Goal: Task Accomplishment & Management: Manage account settings

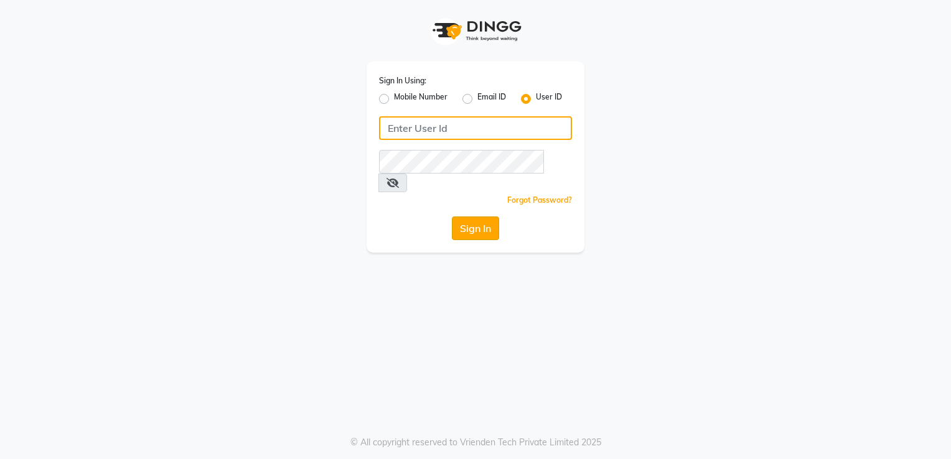
type input "desiresalon"
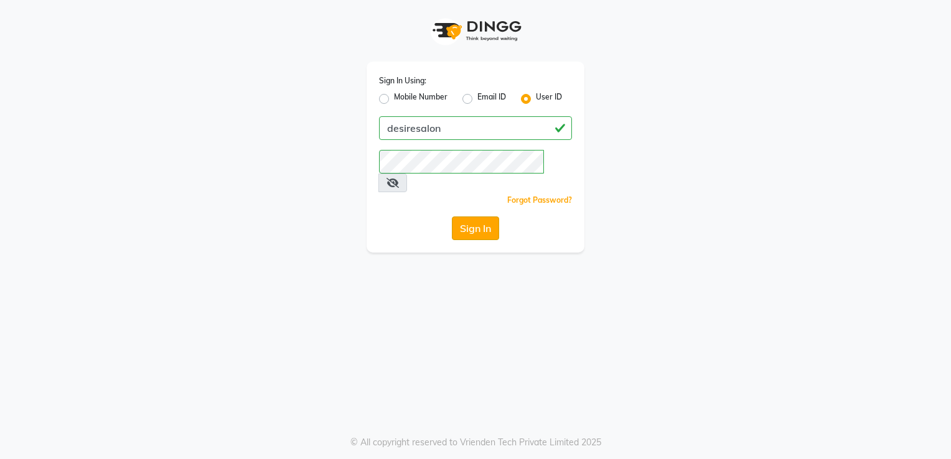
click at [484, 216] on button "Sign In" at bounding box center [475, 228] width 47 height 24
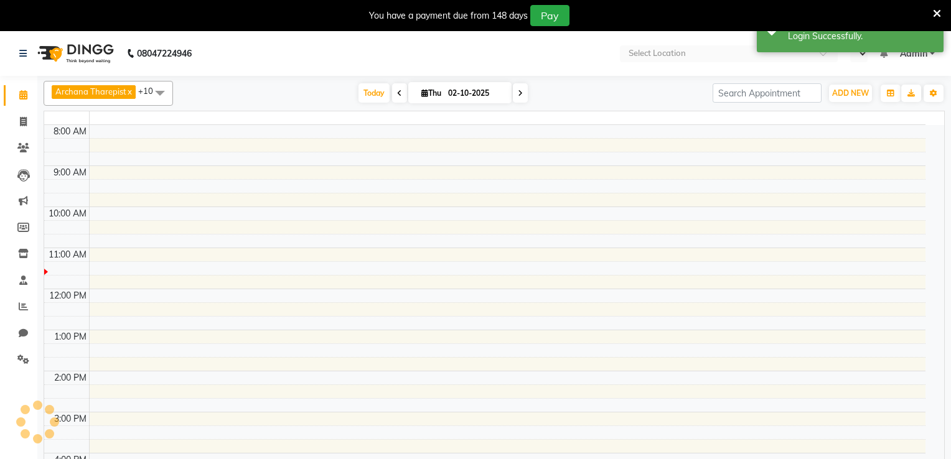
select select "en"
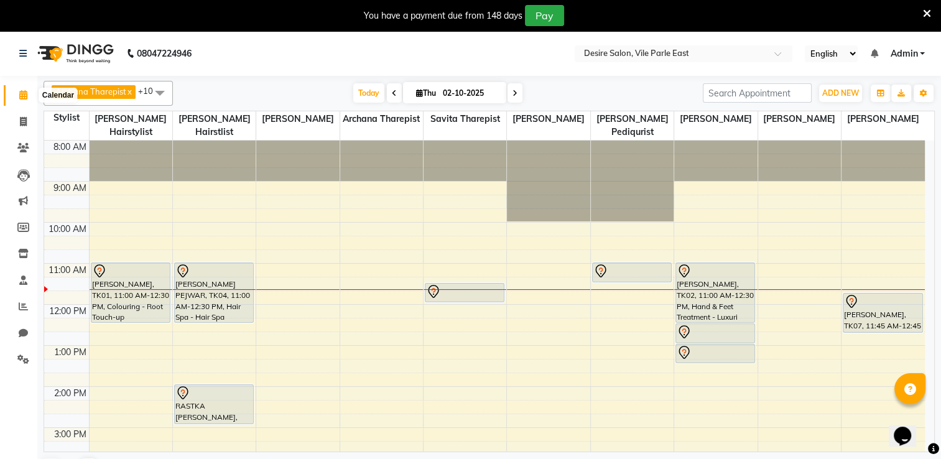
click at [21, 97] on icon at bounding box center [23, 94] width 8 height 9
click at [20, 121] on icon at bounding box center [23, 121] width 7 height 9
select select "service"
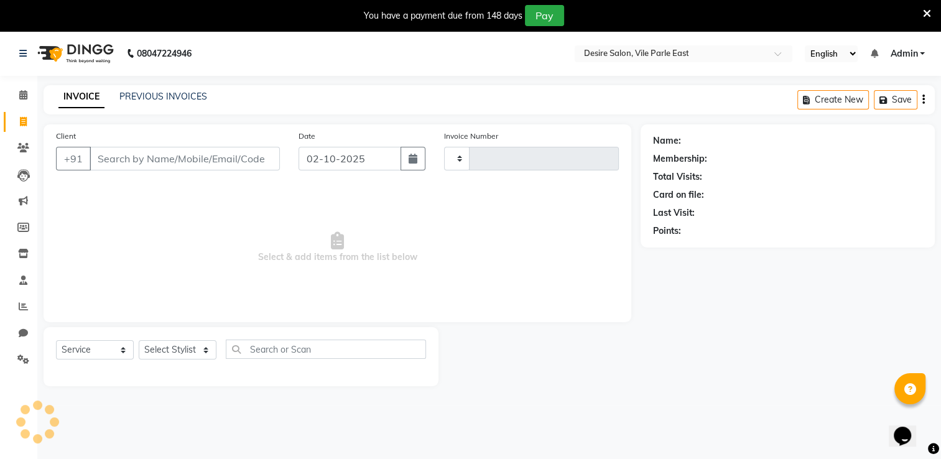
type input "1030"
select select "8076"
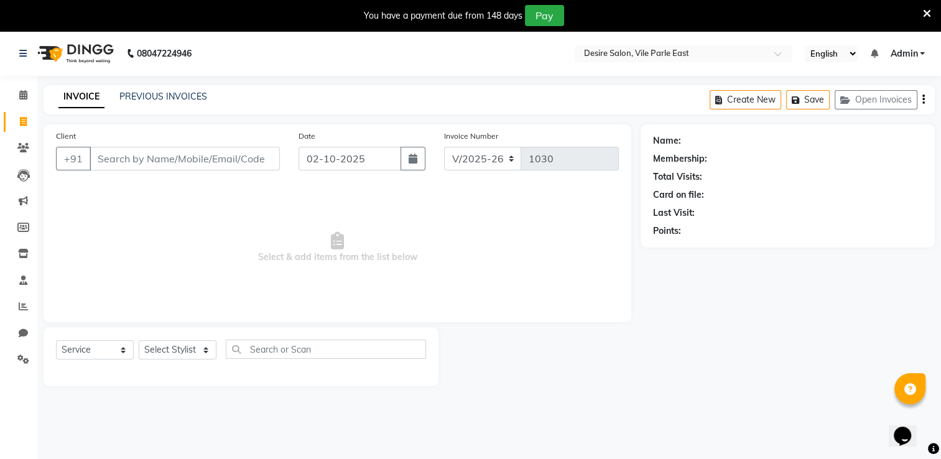
click at [929, 8] on icon at bounding box center [927, 13] width 8 height 11
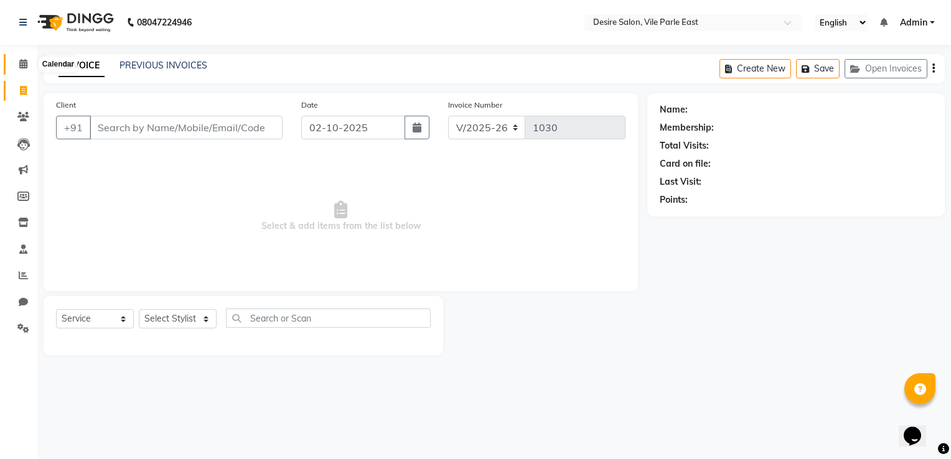
click at [22, 65] on icon at bounding box center [23, 63] width 8 height 9
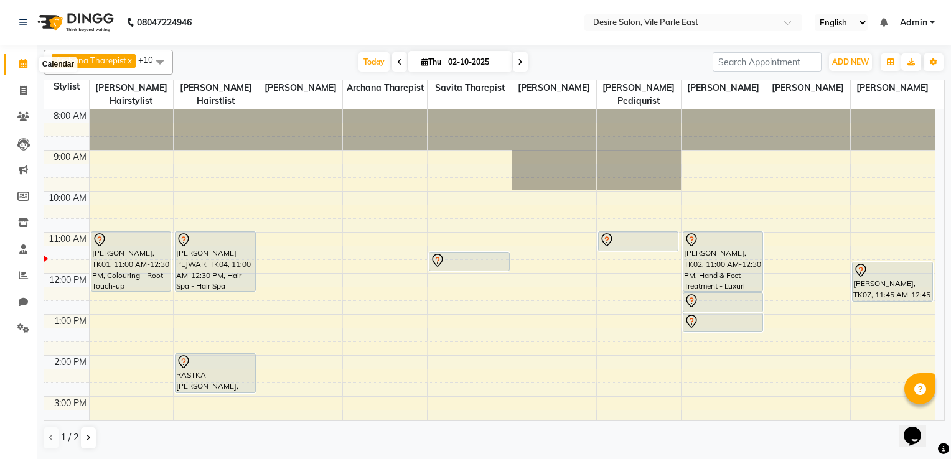
click at [22, 64] on icon at bounding box center [23, 63] width 8 height 9
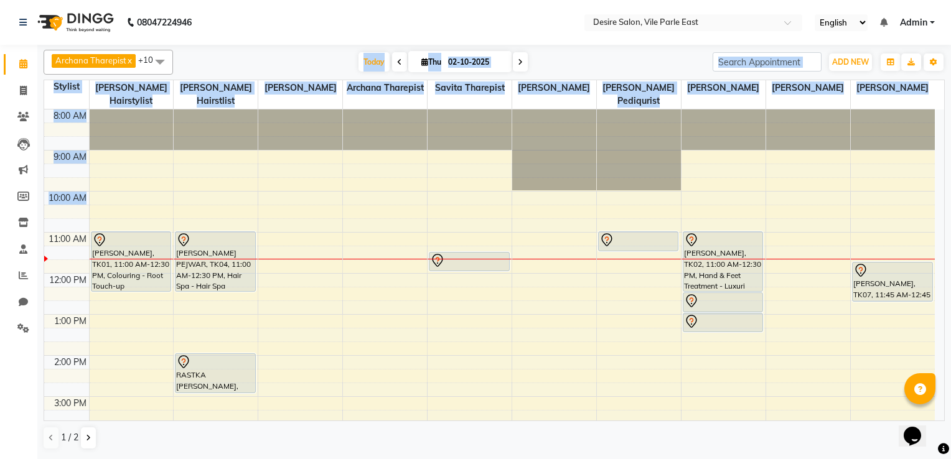
drag, startPoint x: 207, startPoint y: 53, endPoint x: 189, endPoint y: 180, distance: 128.7
click at [189, 180] on div "Archana Tharepist x Bhavna Pediqurist x Bhavna shelke x desire salon x Jagruti …" at bounding box center [494, 250] width 901 height 410
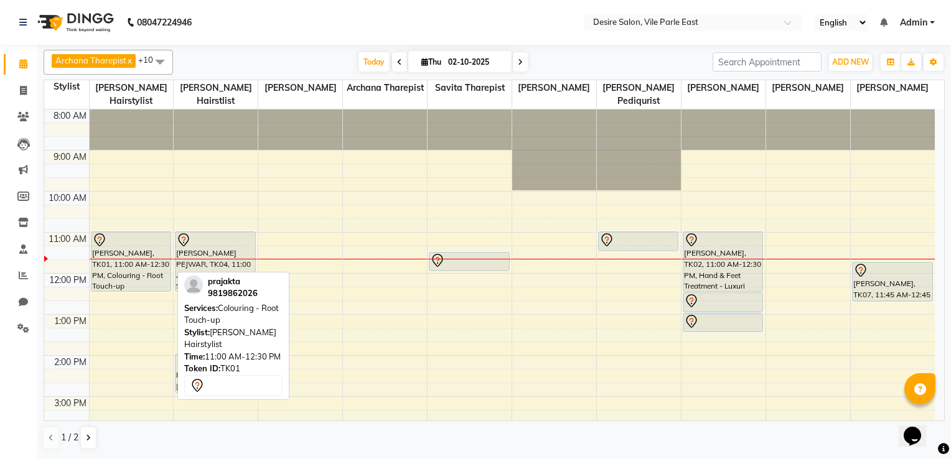
click at [117, 242] on div "prajakta, TK01, 11:00 AM-12:30 PM, Colouring - Root Touch-up" at bounding box center [131, 261] width 80 height 59
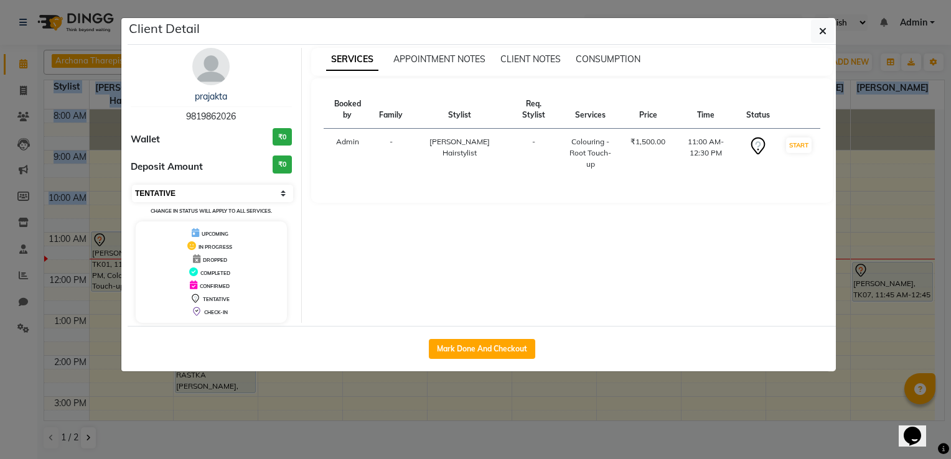
click at [192, 188] on select "Select IN SERVICE CONFIRMED TENTATIVE CHECK IN MARK DONE DROPPED UPCOMING" at bounding box center [212, 193] width 161 height 17
select select "8"
click at [132, 185] on select "Select IN SERVICE CONFIRMED TENTATIVE CHECK IN MARK DONE DROPPED UPCOMING" at bounding box center [212, 193] width 161 height 17
click at [824, 31] on icon "button" at bounding box center [822, 31] width 7 height 10
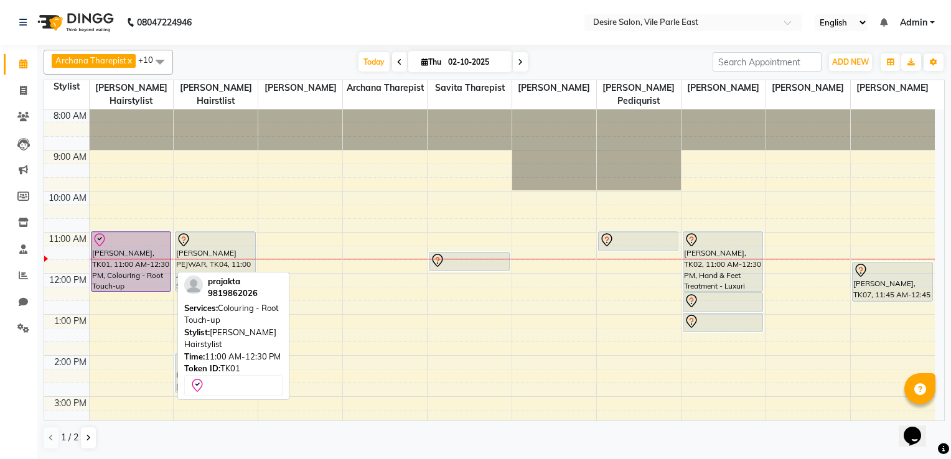
click at [151, 251] on div "prajakta, TK01, 11:00 AM-12:30 PM, Colouring - Root Touch-up" at bounding box center [131, 261] width 80 height 59
select select "8"
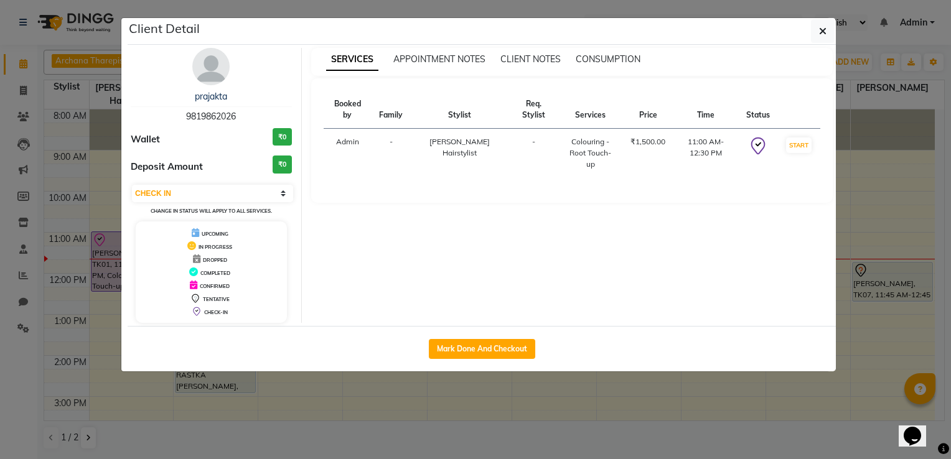
click at [474, 211] on div "SERVICES APPOINTMENT NOTES CLIENT NOTES CONSUMPTION Booked by Family Stylist Re…" at bounding box center [572, 185] width 541 height 275
click at [818, 30] on button "button" at bounding box center [823, 31] width 24 height 24
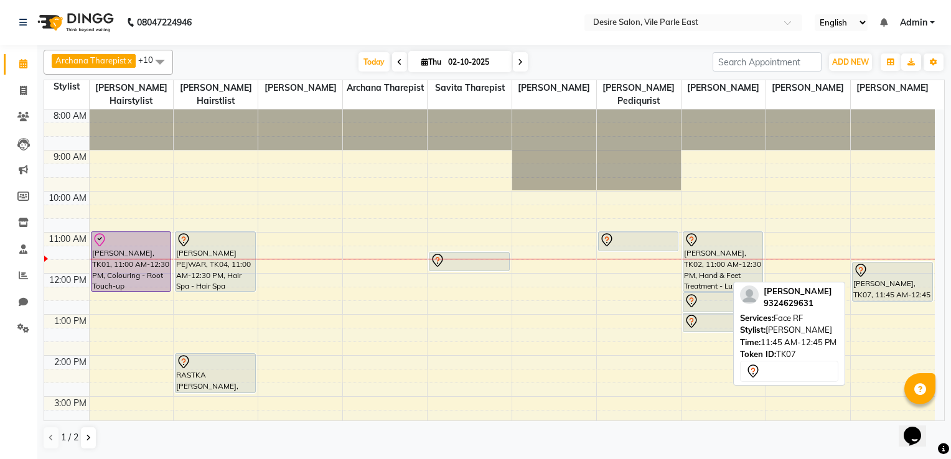
click at [908, 269] on div "Rajashree shrikhande, TK07, 11:45 AM-12:45 PM, Face RF" at bounding box center [892, 282] width 80 height 39
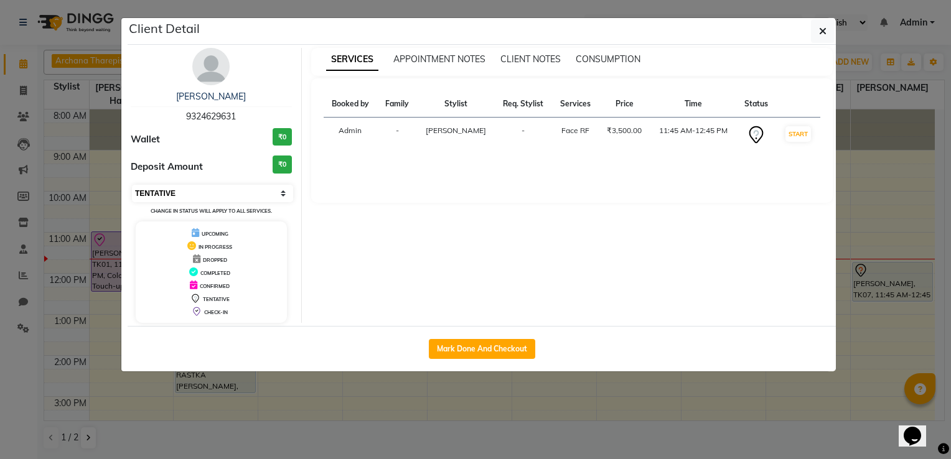
click at [179, 193] on select "Select IN SERVICE CONFIRMED TENTATIVE CHECK IN MARK DONE DROPPED UPCOMING" at bounding box center [212, 193] width 161 height 17
select select "8"
click at [132, 185] on select "Select IN SERVICE CONFIRMED TENTATIVE CHECK IN MARK DONE DROPPED UPCOMING" at bounding box center [212, 193] width 161 height 17
click at [824, 28] on icon "button" at bounding box center [822, 31] width 7 height 10
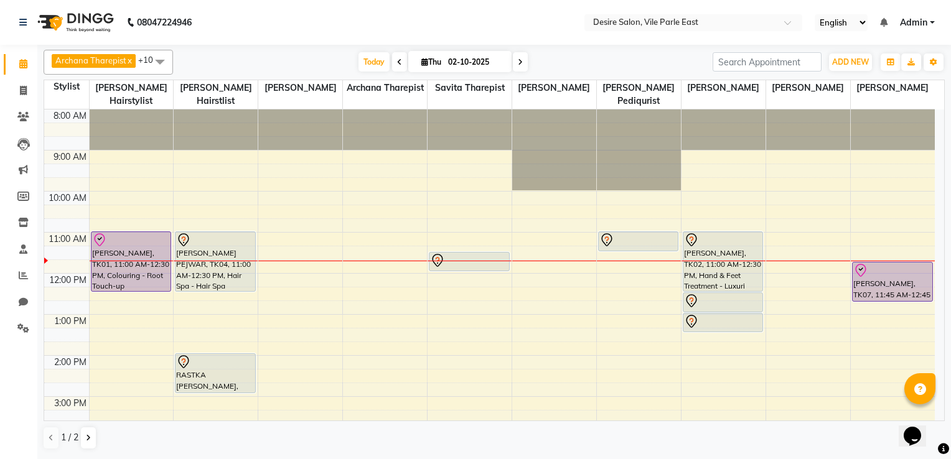
click at [476, 61] on input "02-10-2025" at bounding box center [475, 62] width 62 height 19
select select "10"
select select "2025"
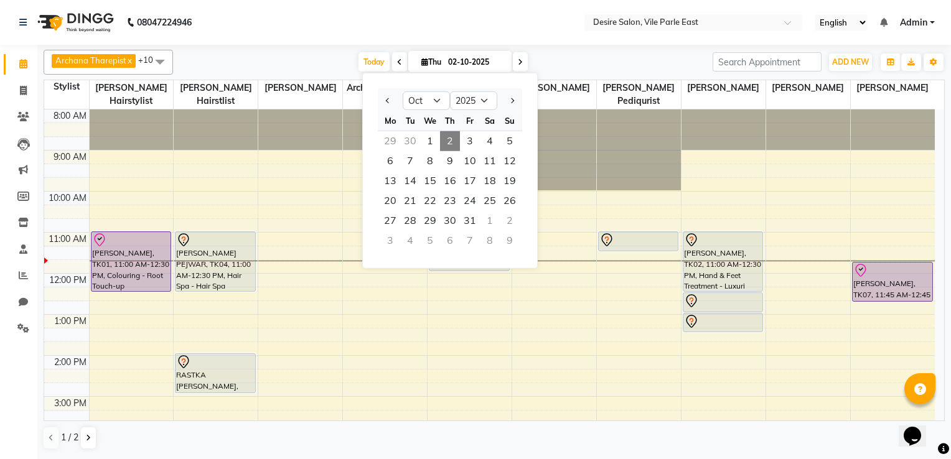
click at [327, 65] on div "Today Thu 02-10-2025 Jan Feb Mar Apr May Jun Jul Aug Sep Oct Nov Dec 2015 2016 …" at bounding box center [442, 62] width 527 height 19
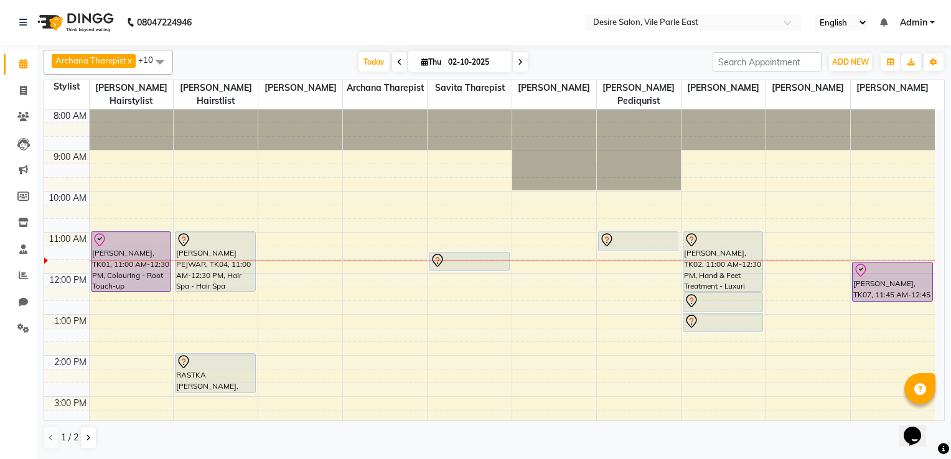
click at [520, 62] on icon at bounding box center [520, 61] width 5 height 7
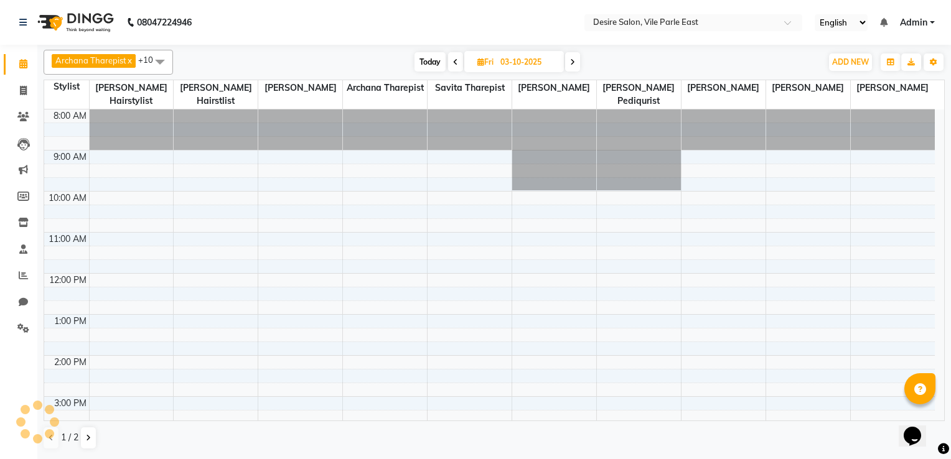
scroll to position [122, 0]
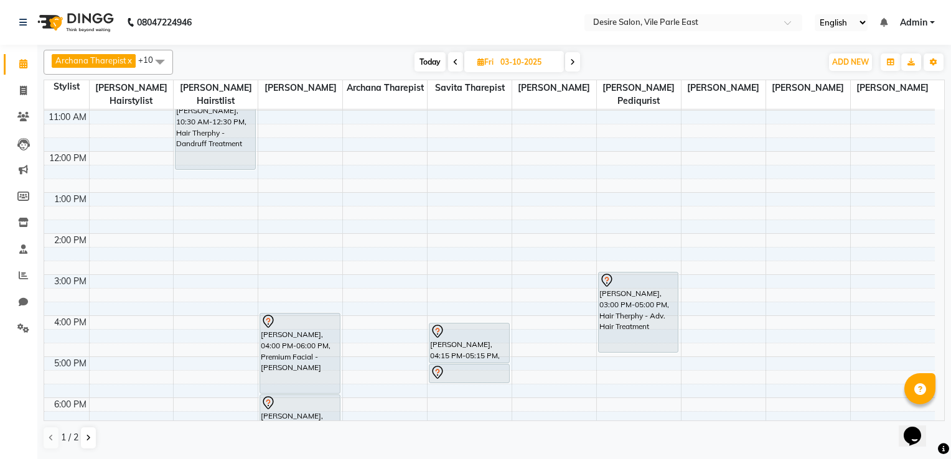
click at [453, 61] on icon at bounding box center [455, 61] width 5 height 7
type input "02-10-2025"
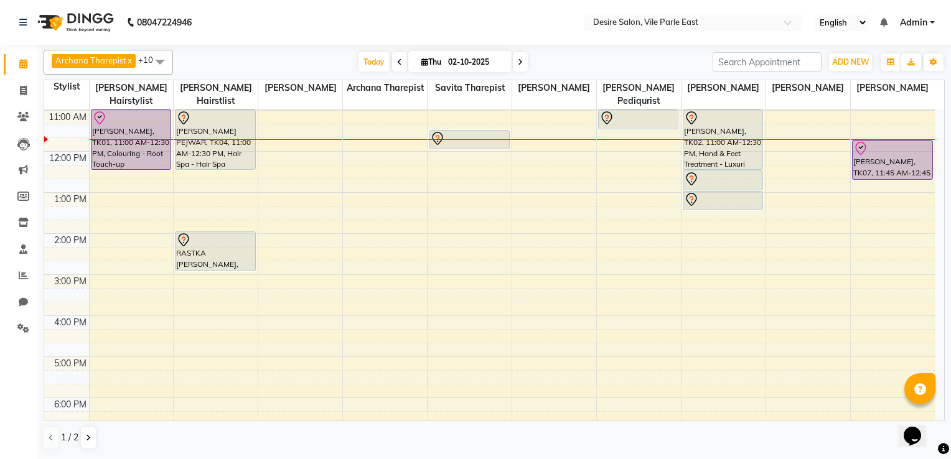
scroll to position [0, 0]
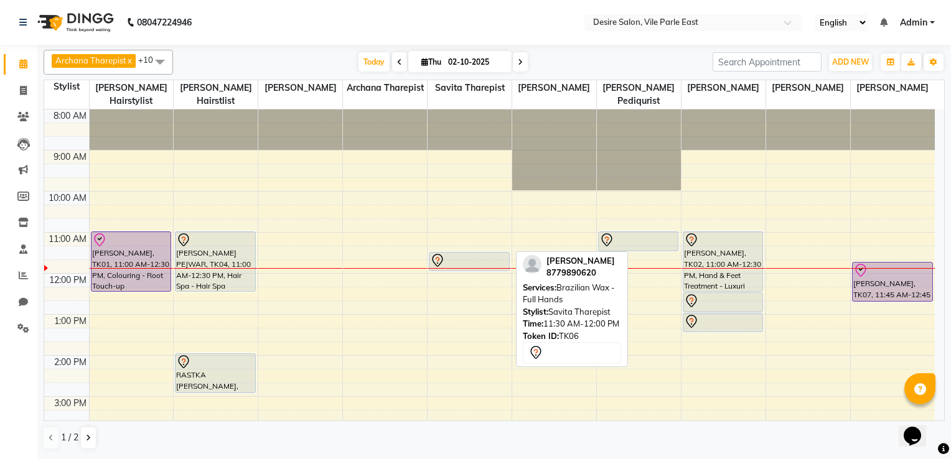
click at [454, 253] on div at bounding box center [469, 260] width 78 height 15
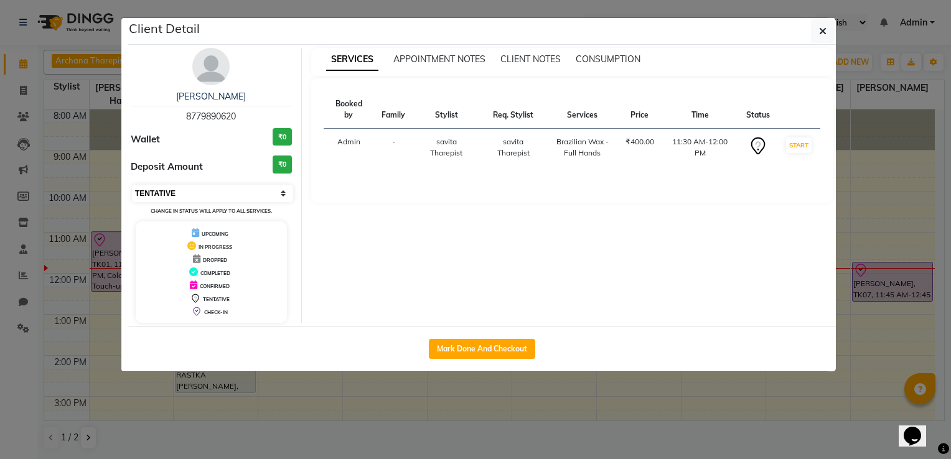
click at [200, 195] on select "Select IN SERVICE CONFIRMED TENTATIVE CHECK IN MARK DONE DROPPED UPCOMING" at bounding box center [212, 193] width 161 height 17
select select "8"
click at [132, 185] on select "Select IN SERVICE CONFIRMED TENTATIVE CHECK IN MARK DONE DROPPED UPCOMING" at bounding box center [212, 193] width 161 height 17
click at [819, 32] on icon "button" at bounding box center [822, 31] width 7 height 10
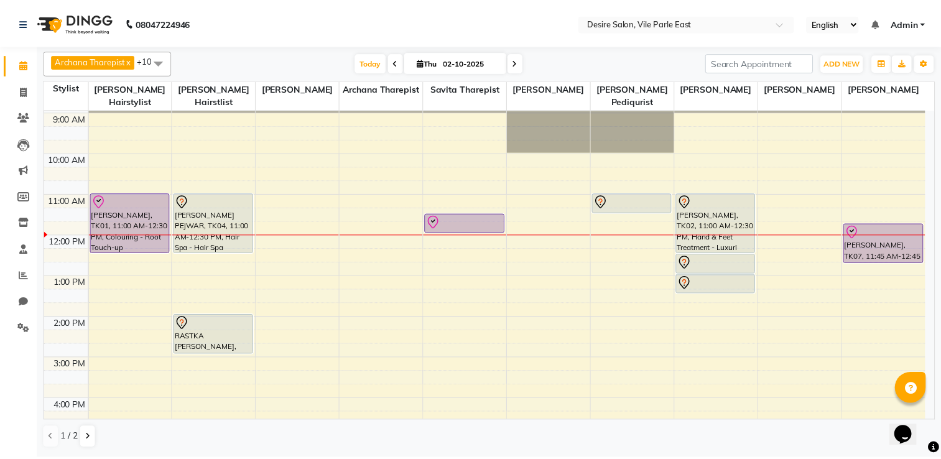
scroll to position [7, 0]
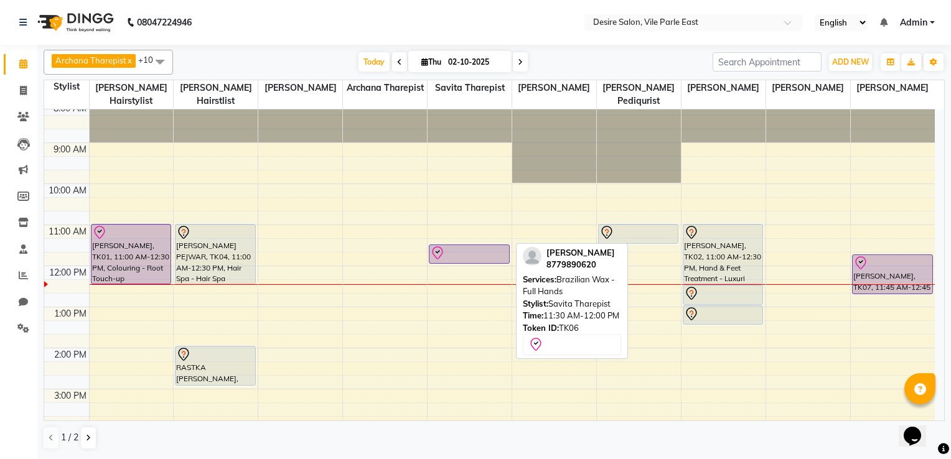
click at [473, 246] on div at bounding box center [469, 253] width 78 height 15
select select "8"
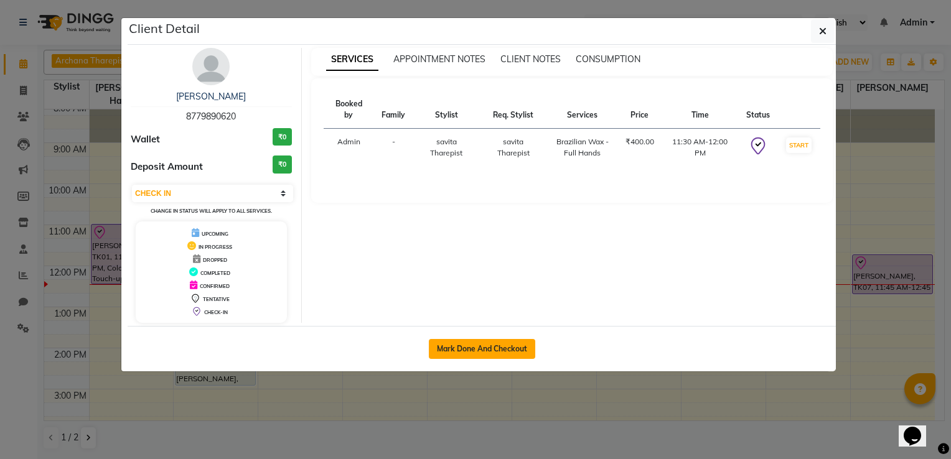
click at [508, 350] on button "Mark Done And Checkout" at bounding box center [482, 349] width 106 height 20
select select "service"
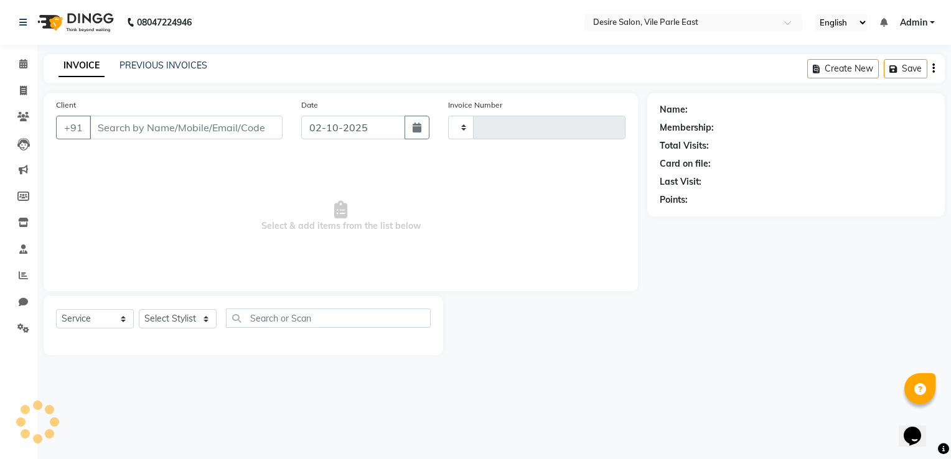
type input "1030"
select select "8076"
type input "8779890620"
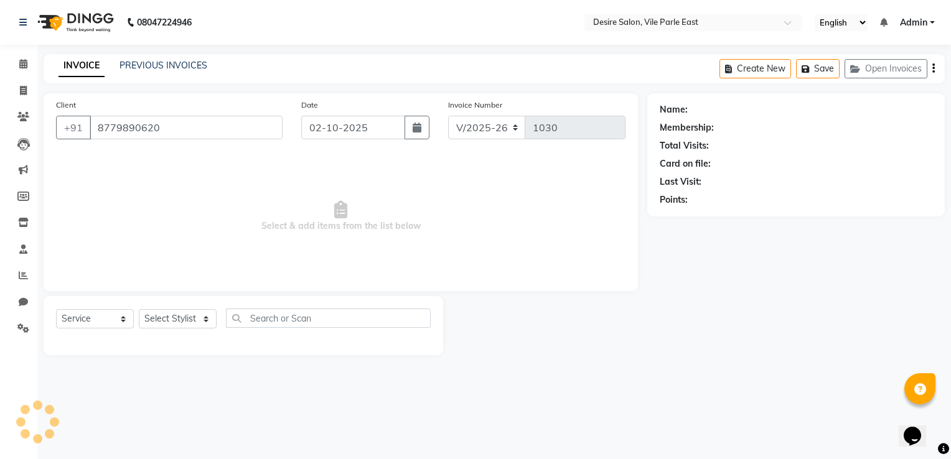
select select "75803"
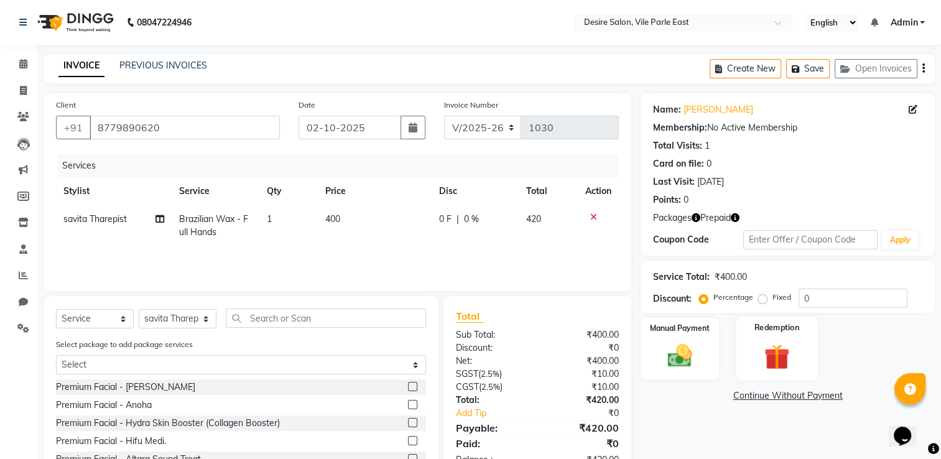
click at [789, 354] on img at bounding box center [777, 358] width 42 height 32
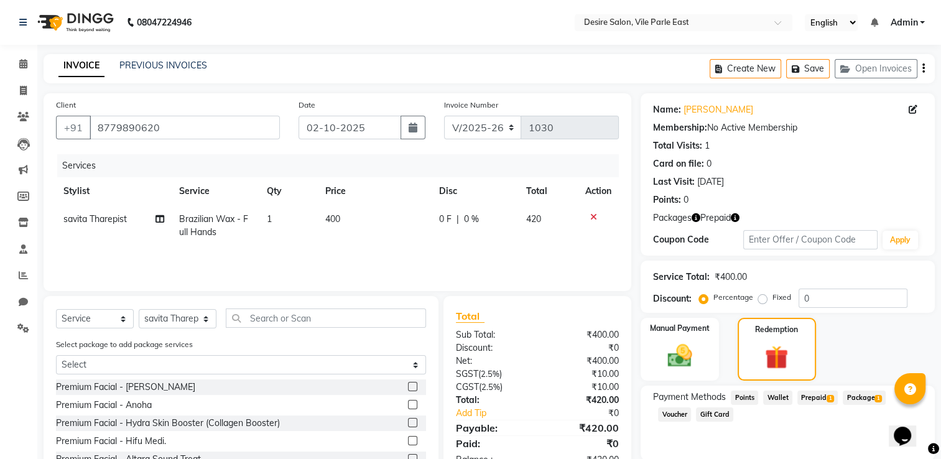
click at [859, 362] on div "Manual Payment Redemption" at bounding box center [787, 349] width 313 height 63
click at [474, 250] on div "Services Stylist Service Qty Price Disc Total Action savita Tharepist Brazilian…" at bounding box center [337, 216] width 563 height 124
click at [474, 253] on div "Services Stylist Service Qty Price Disc Total Action savita Tharepist Brazilian…" at bounding box center [337, 216] width 563 height 124
click at [311, 314] on input "text" at bounding box center [326, 318] width 200 height 19
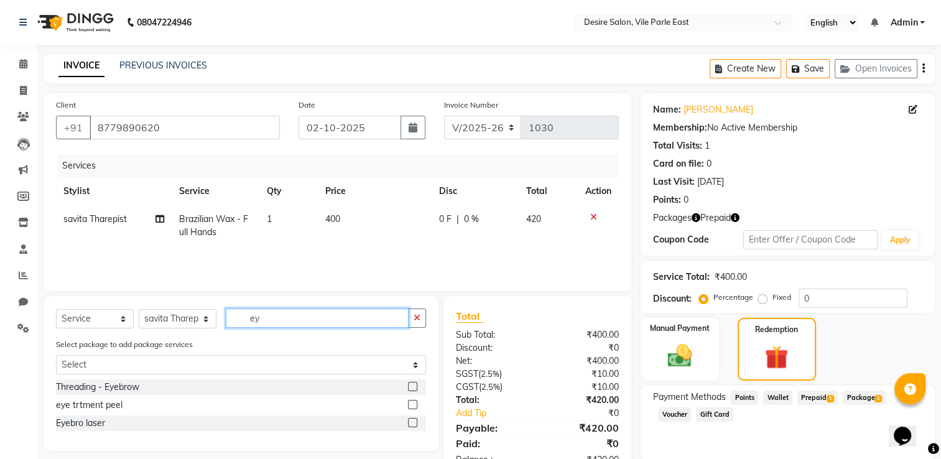
type input "ey"
click at [411, 388] on label at bounding box center [412, 386] width 9 height 9
click at [411, 388] on input "checkbox" at bounding box center [412, 387] width 8 height 8
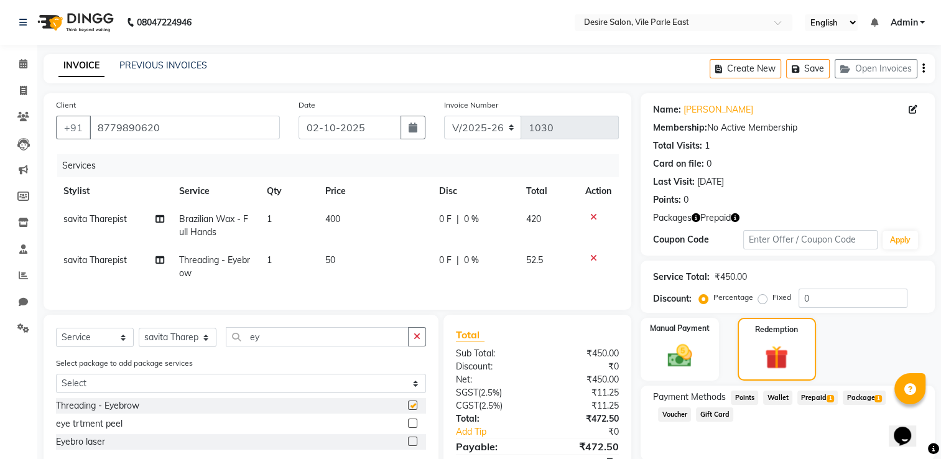
checkbox input "false"
click at [321, 347] on input "ey" at bounding box center [317, 336] width 183 height 19
type input "e"
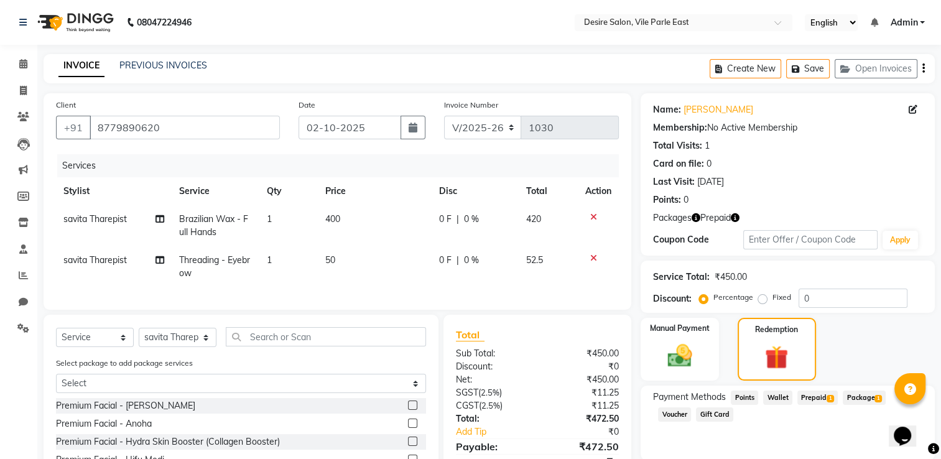
click at [592, 215] on icon at bounding box center [593, 217] width 7 height 9
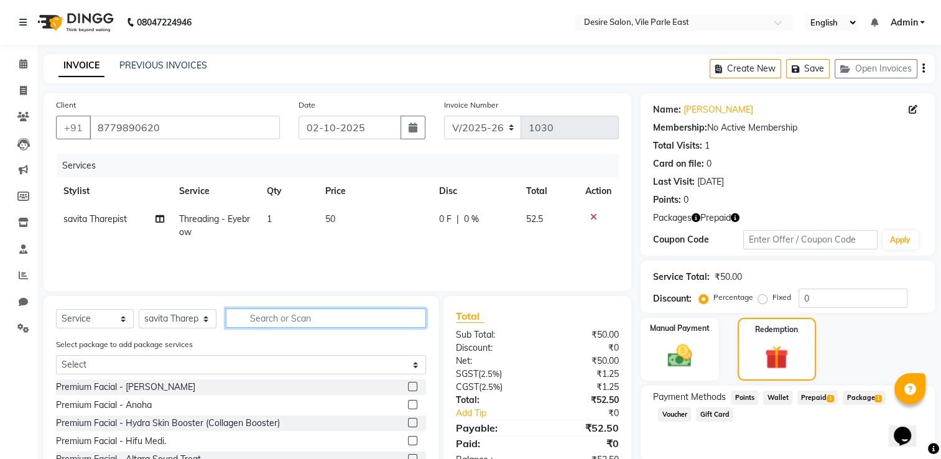
click at [254, 315] on input "text" at bounding box center [326, 318] width 200 height 19
type input "Full"
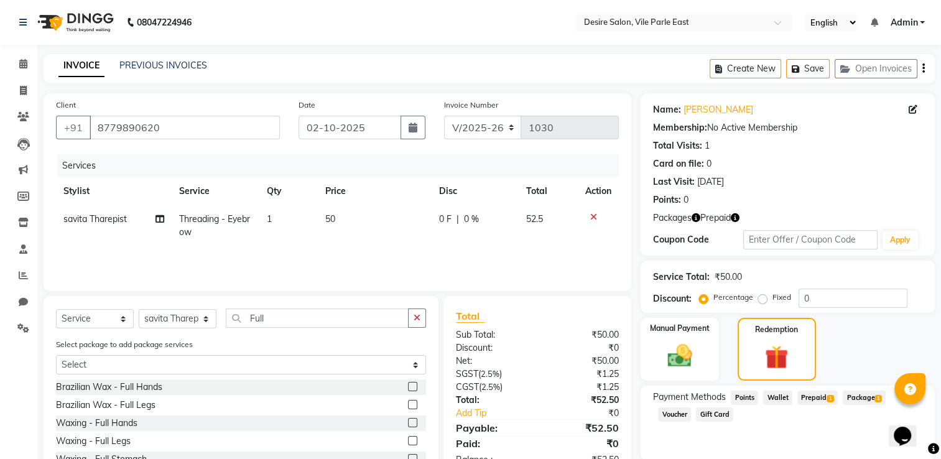
click at [408, 387] on label at bounding box center [412, 386] width 9 height 9
click at [408, 387] on input "checkbox" at bounding box center [412, 387] width 8 height 8
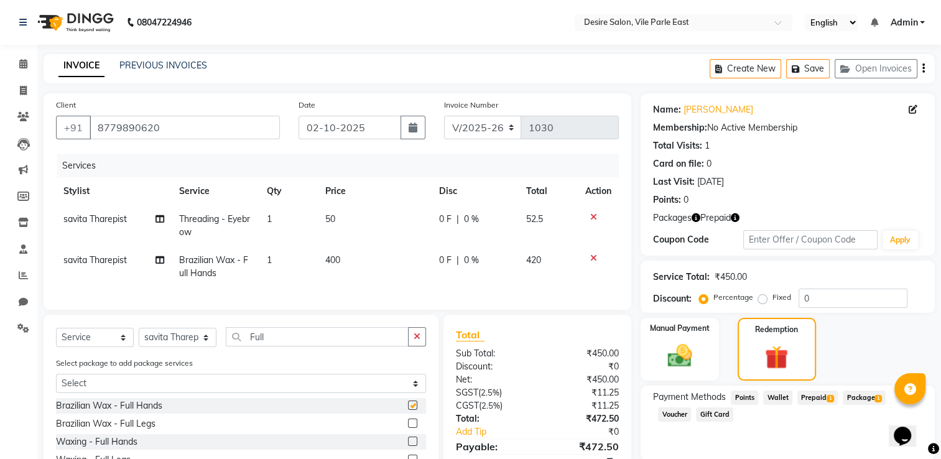
checkbox input "false"
click at [433, 442] on div "Select Service Product Membership Package Voucher Prepaid Gift Card Select Styl…" at bounding box center [241, 427] width 395 height 225
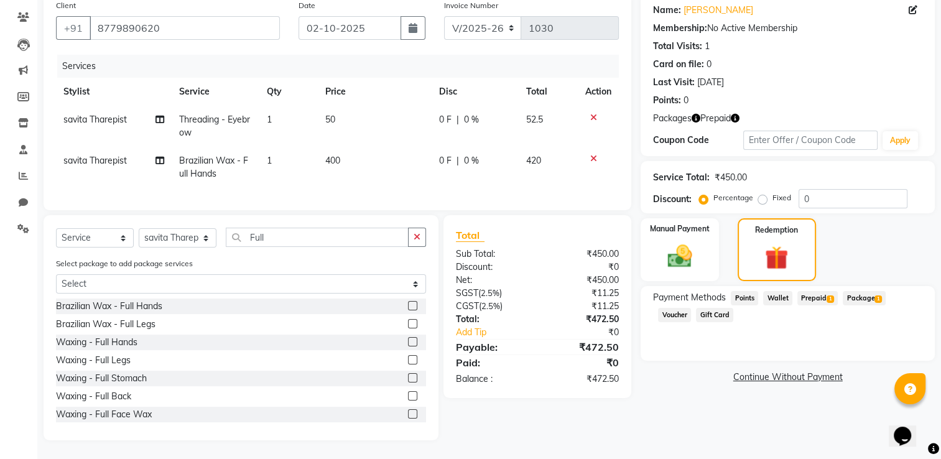
click at [408, 325] on label at bounding box center [412, 323] width 9 height 9
click at [408, 325] on input "checkbox" at bounding box center [412, 324] width 8 height 8
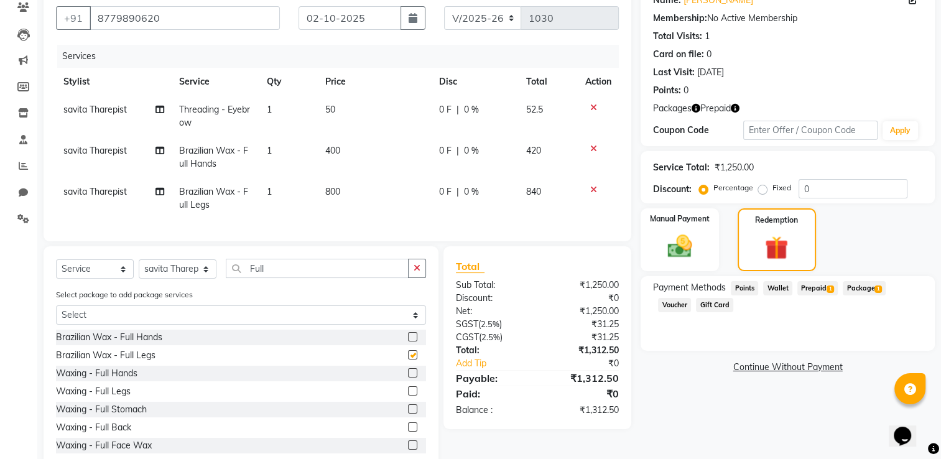
checkbox input "false"
click at [286, 278] on input "Full" at bounding box center [317, 268] width 183 height 19
type input "F"
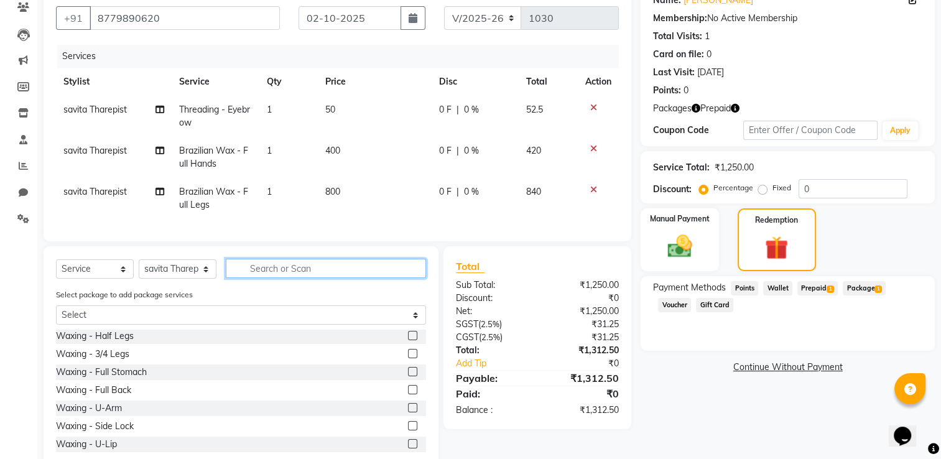
scroll to position [778, 0]
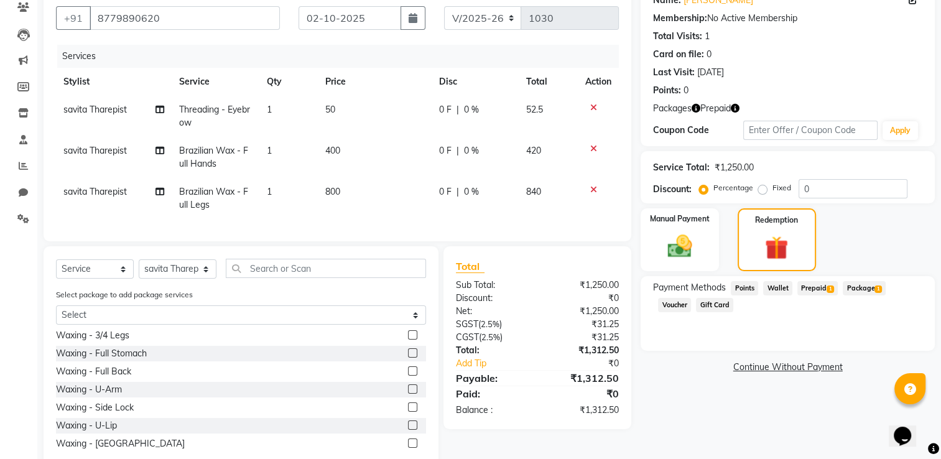
click at [408, 448] on label at bounding box center [412, 443] width 9 height 9
click at [408, 448] on input "checkbox" at bounding box center [412, 444] width 8 height 8
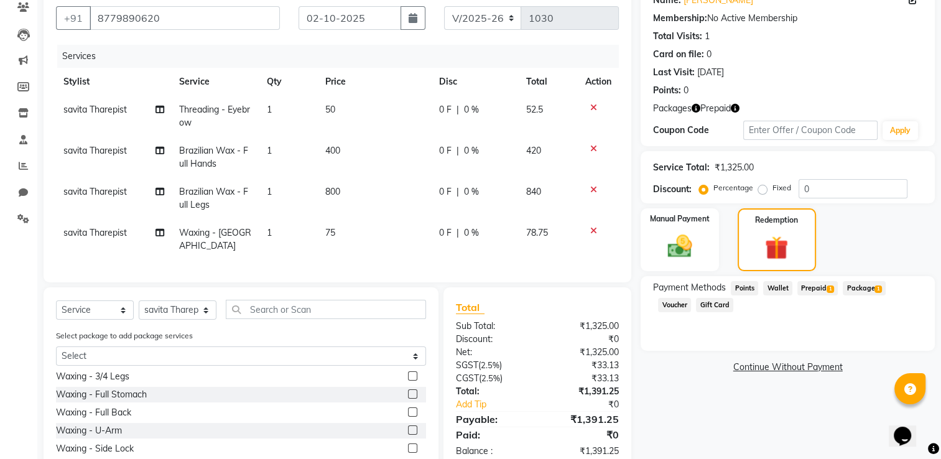
checkbox input "false"
click at [818, 287] on span "Prepaid 1" at bounding box center [818, 288] width 40 height 14
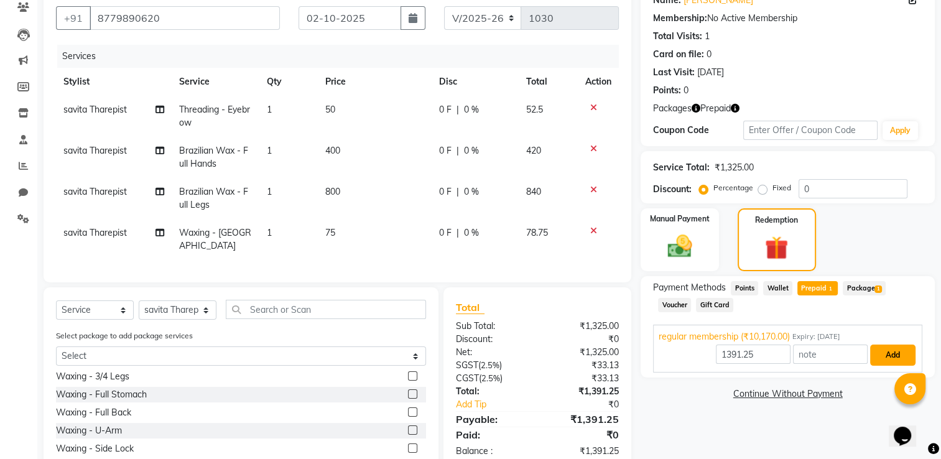
click at [891, 359] on button "Add" at bounding box center [892, 355] width 45 height 21
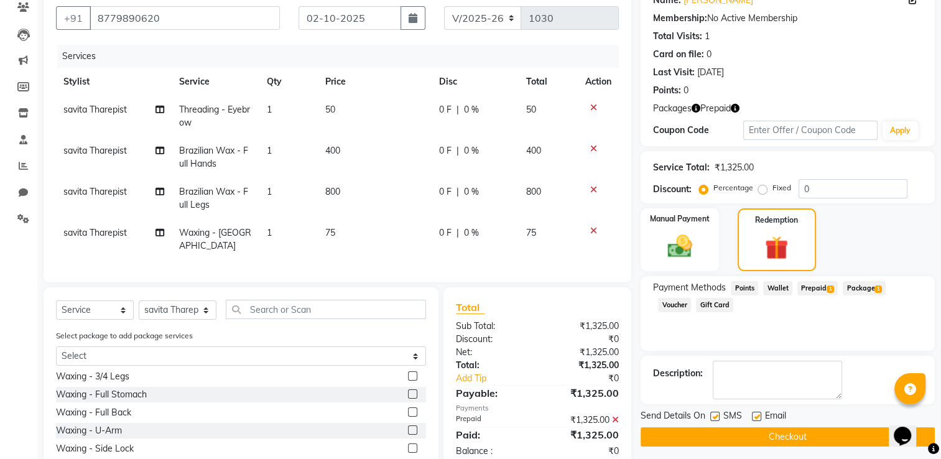
click at [796, 433] on button "Checkout" at bounding box center [788, 436] width 294 height 19
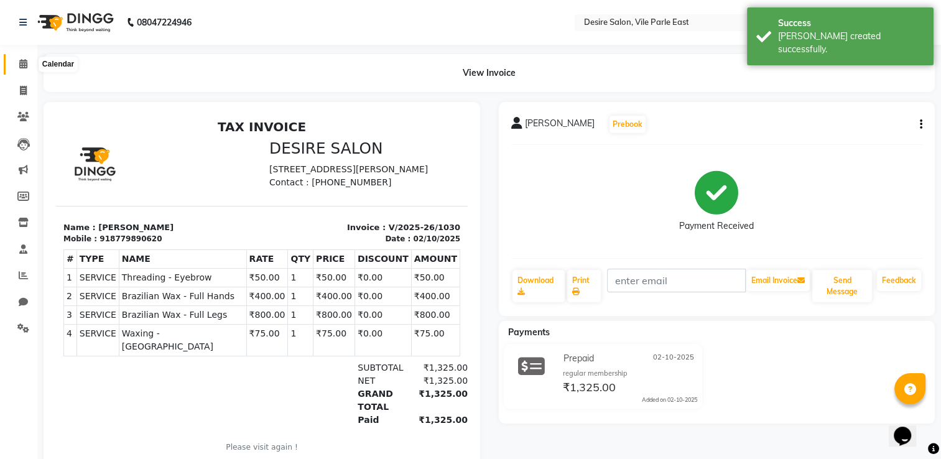
click at [25, 64] on icon at bounding box center [23, 63] width 8 height 9
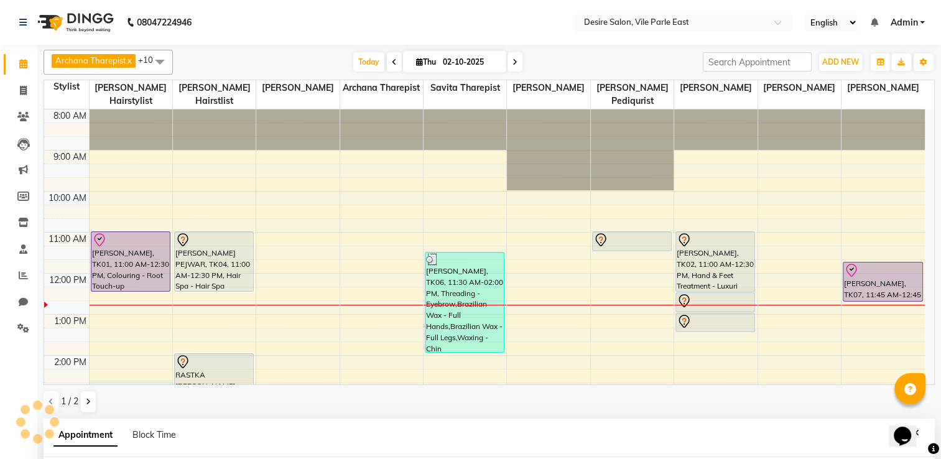
select select "74551"
select select "885"
select select "tentative"
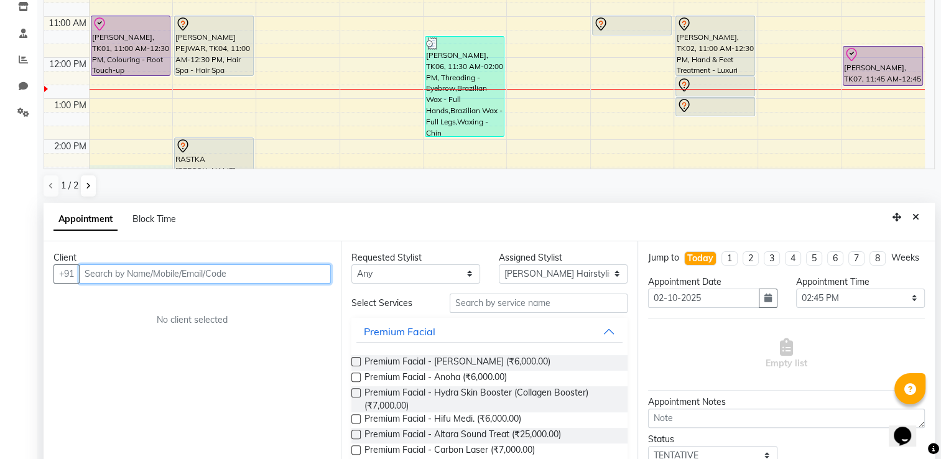
scroll to position [241, 0]
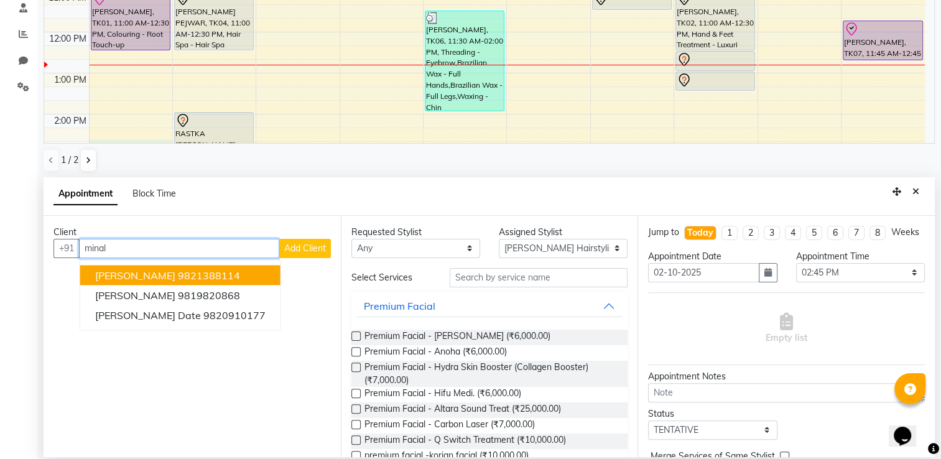
click at [222, 272] on ngb-highlight "9821388114" at bounding box center [209, 275] width 62 height 12
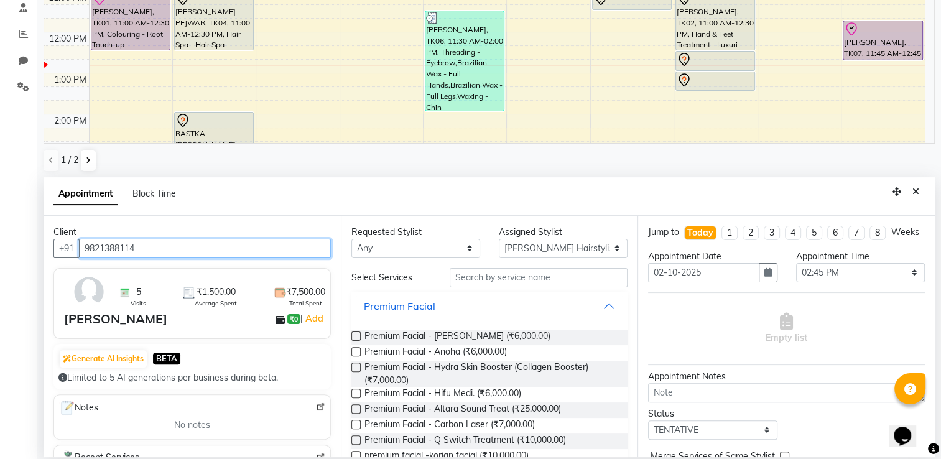
type input "9821388114"
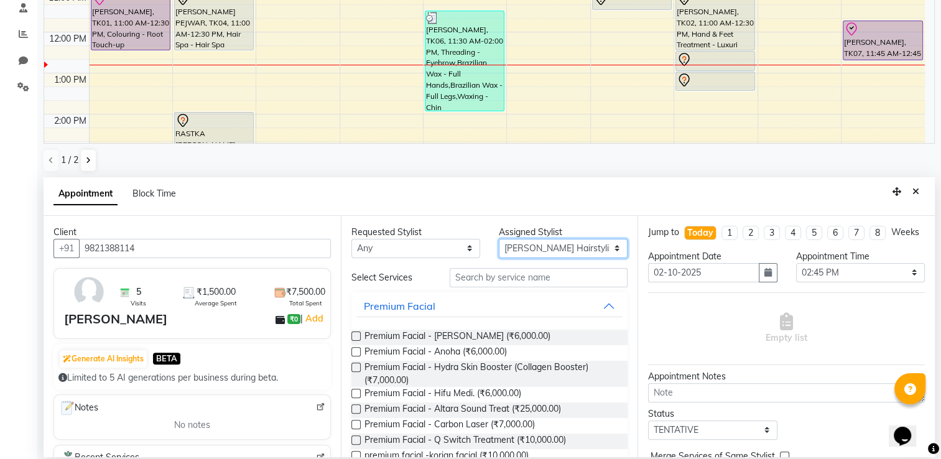
click at [529, 245] on select "Select Archana Tharepist Bhavna Pediqurist Bhavna shelke desire salon Jagruti H…" at bounding box center [563, 248] width 129 height 19
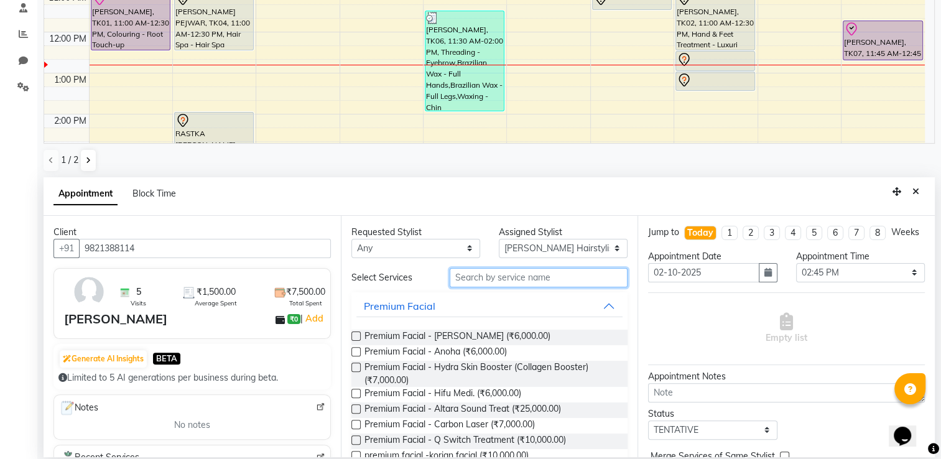
click at [521, 278] on input "text" at bounding box center [539, 277] width 178 height 19
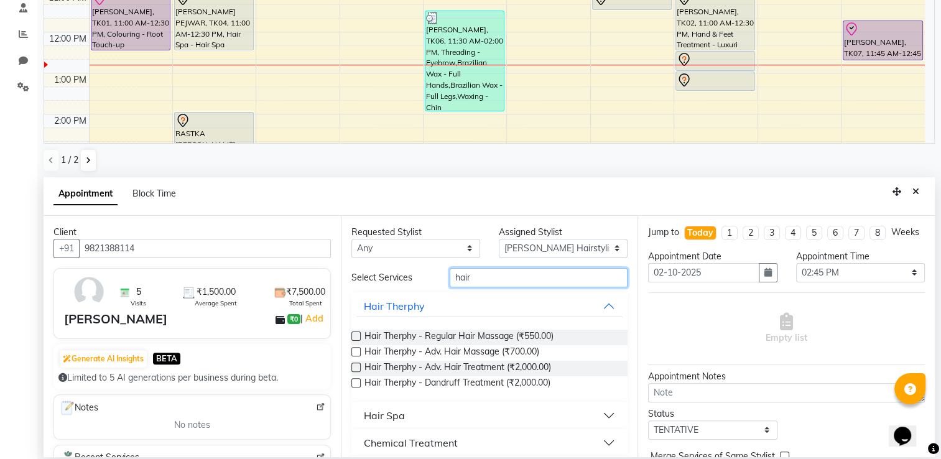
click at [475, 276] on input "hair" at bounding box center [539, 277] width 178 height 19
type input "h"
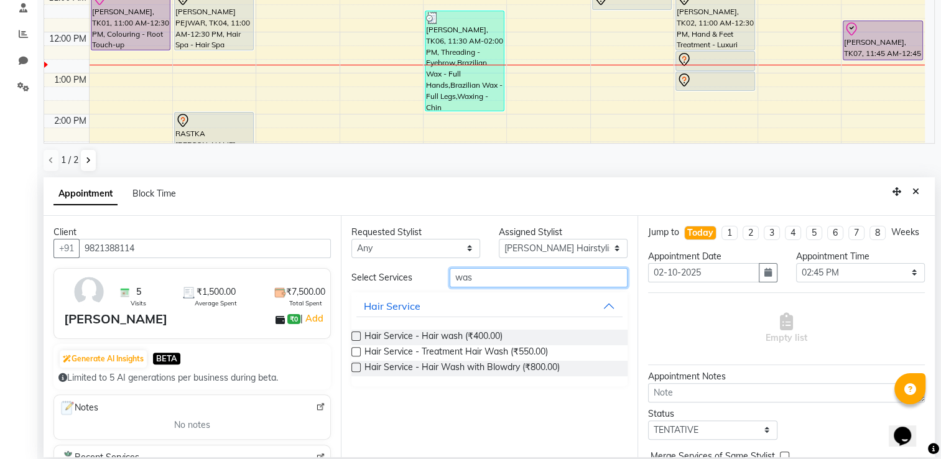
type input "was"
click at [356, 366] on label at bounding box center [355, 367] width 9 height 9
click at [356, 366] on input "checkbox" at bounding box center [355, 369] width 8 height 8
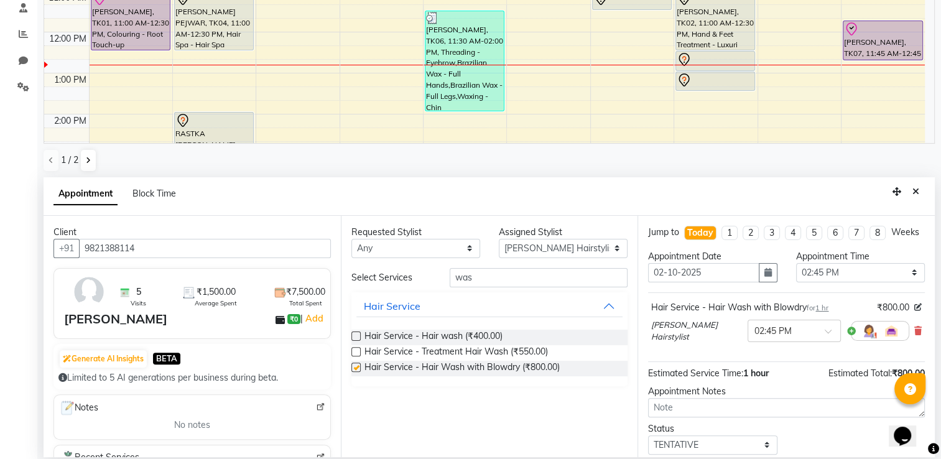
checkbox input "false"
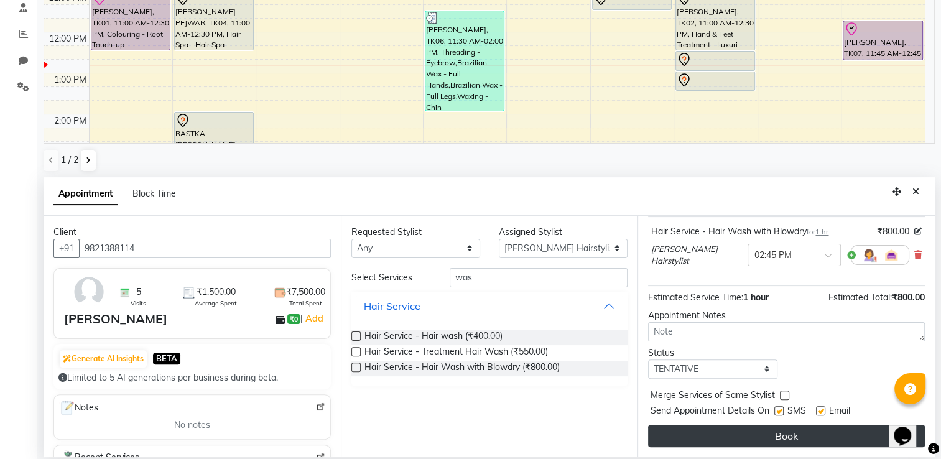
click at [832, 439] on button "Book" at bounding box center [786, 436] width 277 height 22
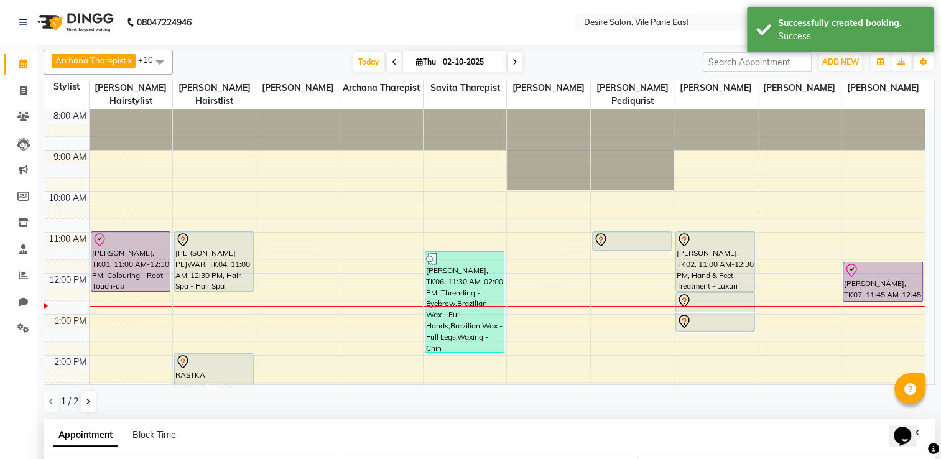
scroll to position [252, 0]
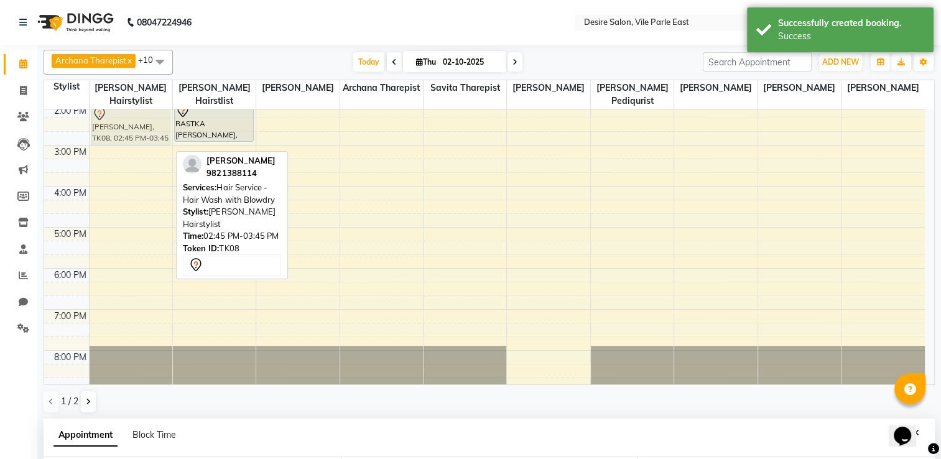
drag, startPoint x: 108, startPoint y: 143, endPoint x: 111, endPoint y: 122, distance: 21.4
click at [111, 122] on div "prajakta, TK01, 11:00 AM-12:30 PM, Colouring - Root Touch-up Minal Bhivandkar, …" at bounding box center [131, 145] width 83 height 574
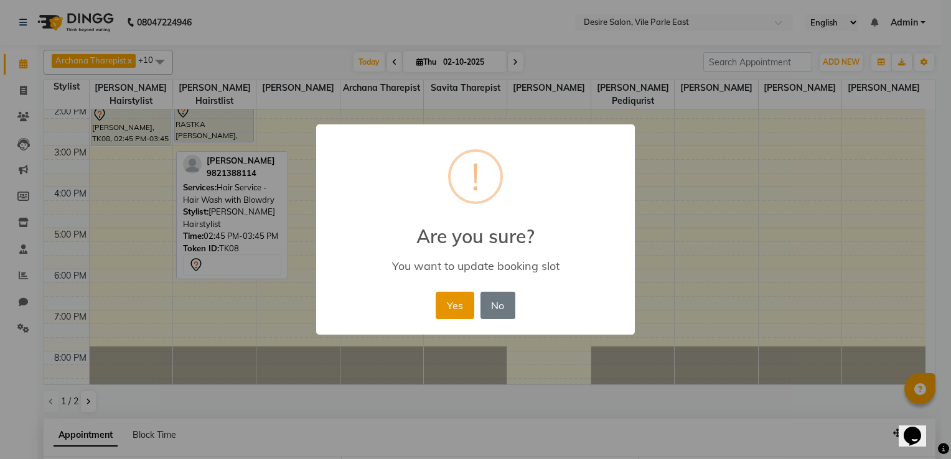
click at [451, 305] on button "Yes" at bounding box center [454, 305] width 38 height 27
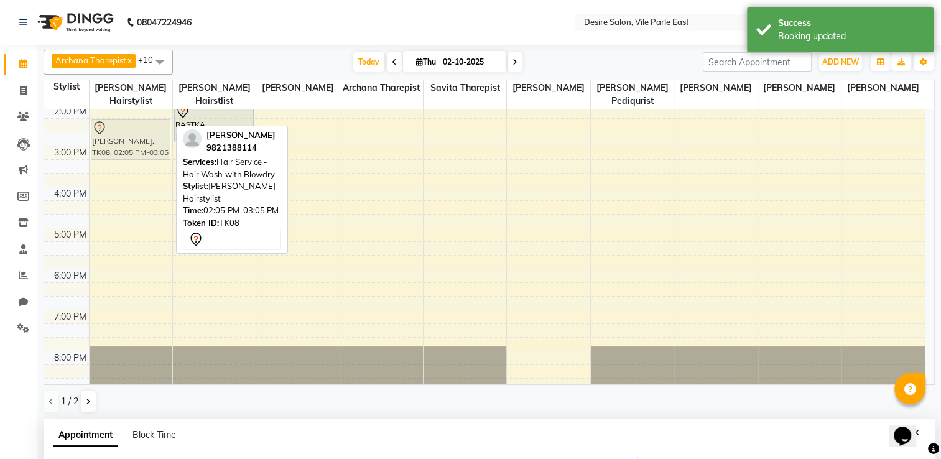
drag, startPoint x: 139, startPoint y: 111, endPoint x: 140, endPoint y: 119, distance: 8.7
click at [140, 119] on div "prajakta, TK01, 11:00 AM-12:30 PM, Colouring - Root Touch-up Minal Bhivandkar, …" at bounding box center [131, 146] width 83 height 574
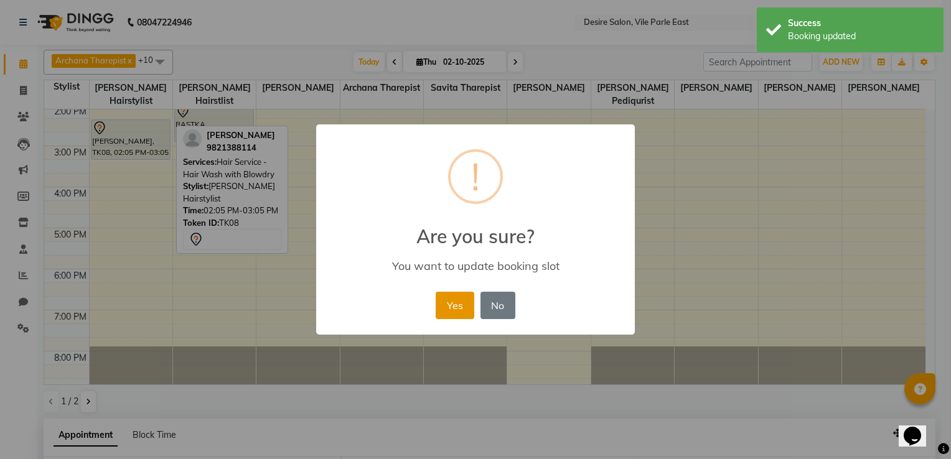
click at [441, 311] on button "Yes" at bounding box center [454, 305] width 38 height 27
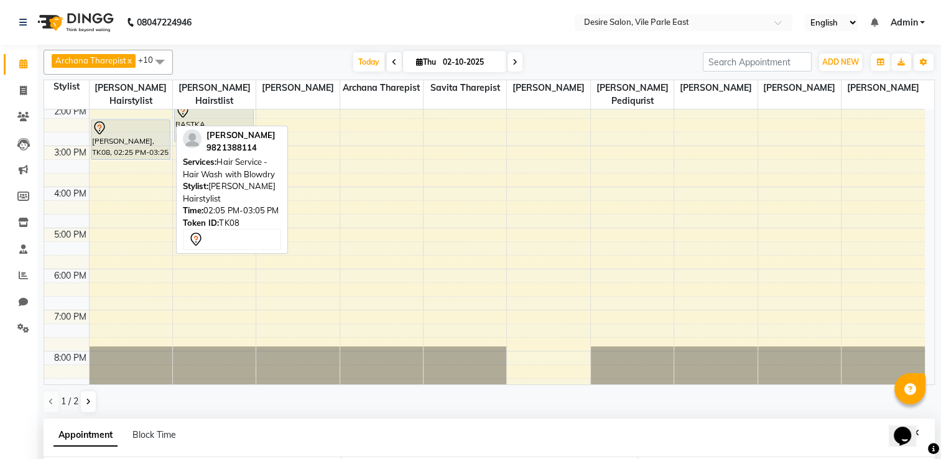
scroll to position [0, 0]
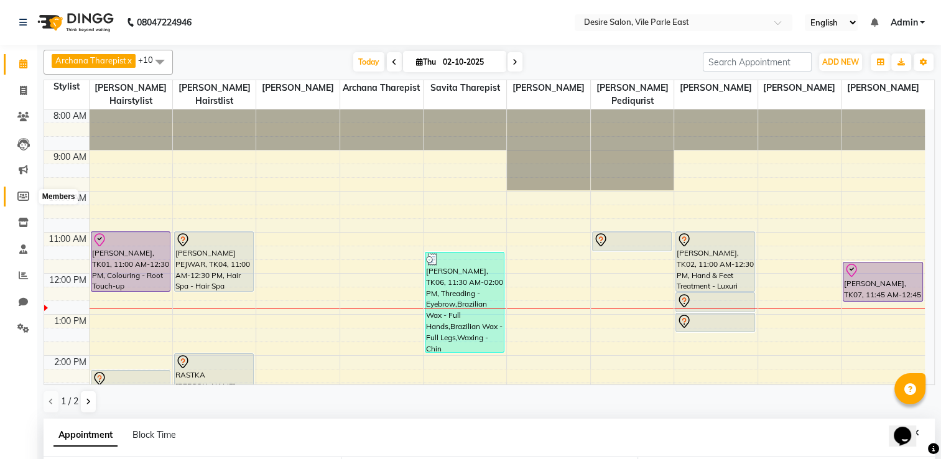
click at [24, 194] on icon at bounding box center [23, 196] width 12 height 9
select select
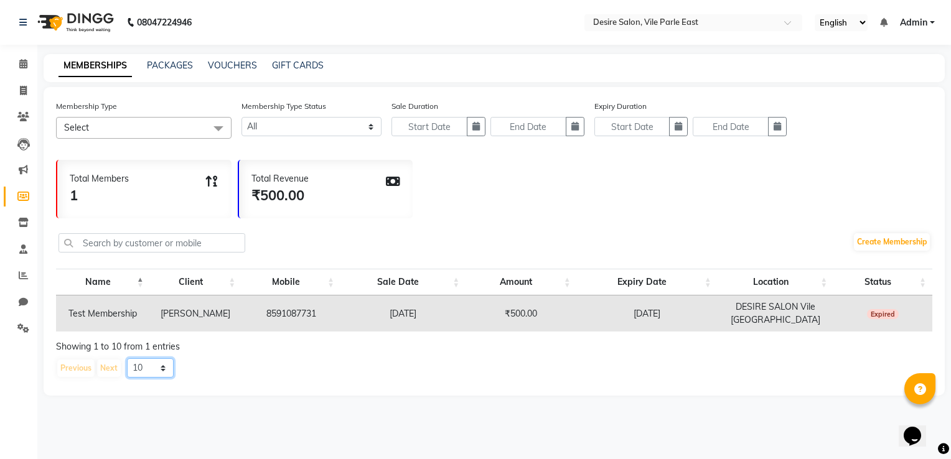
click at [161, 367] on select "10 20 50 100" at bounding box center [150, 367] width 47 height 19
click at [149, 372] on select "10 20 50 100" at bounding box center [150, 367] width 47 height 19
click at [24, 116] on icon at bounding box center [23, 116] width 12 height 9
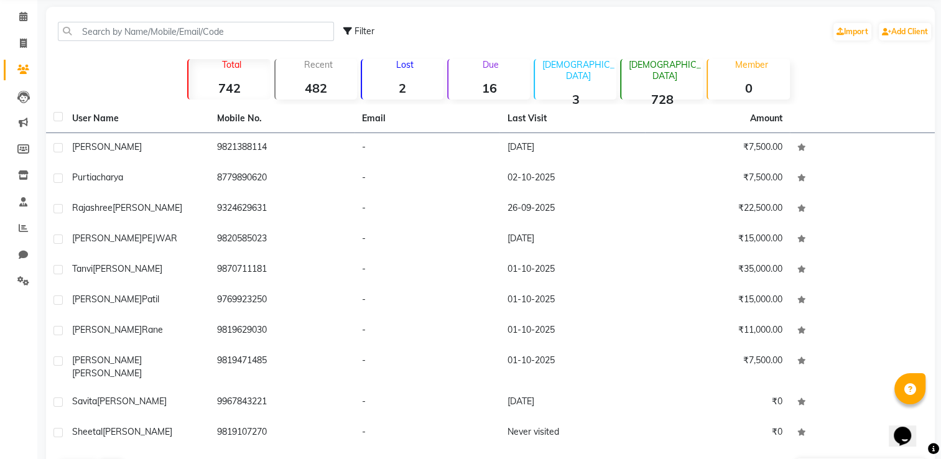
scroll to position [79, 0]
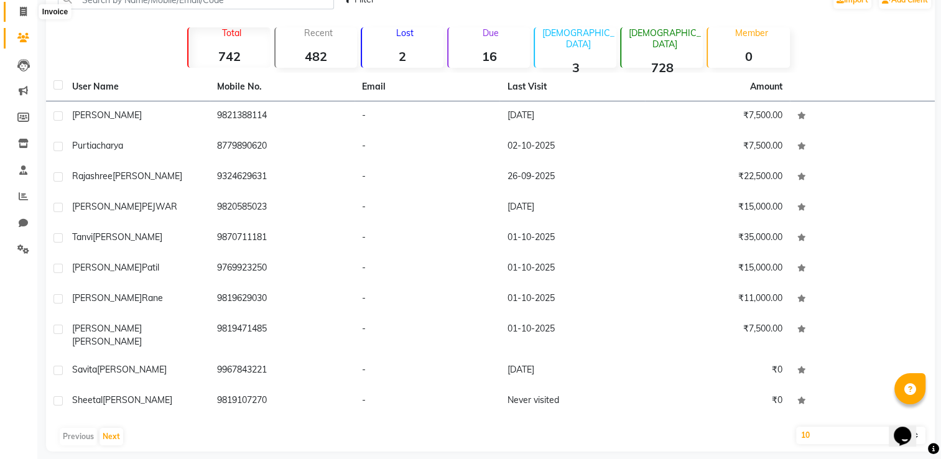
click at [22, 16] on icon at bounding box center [23, 11] width 7 height 9
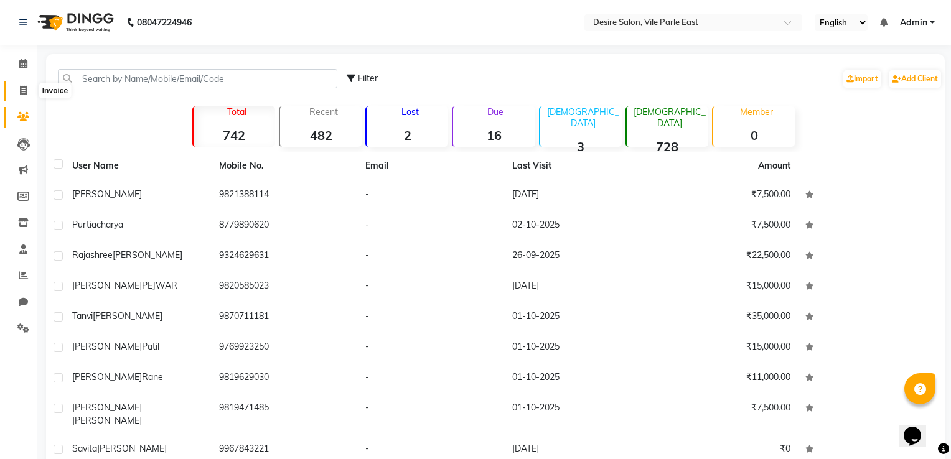
select select "8076"
select select "service"
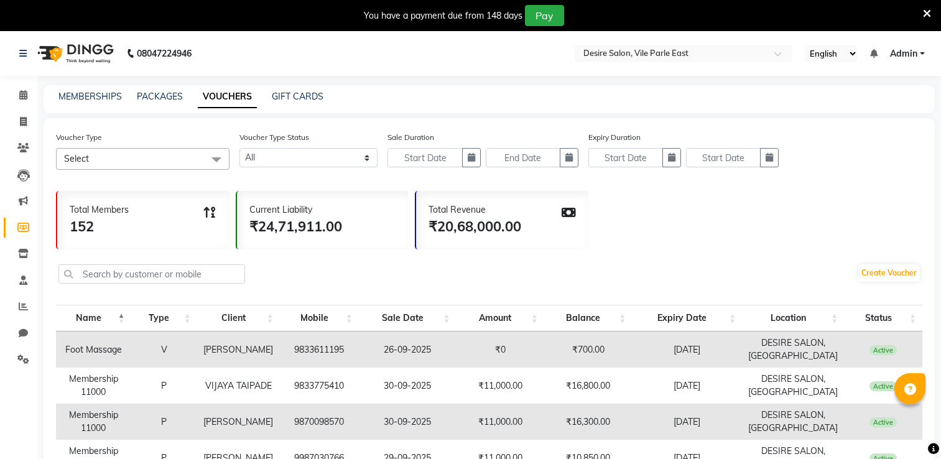
select select
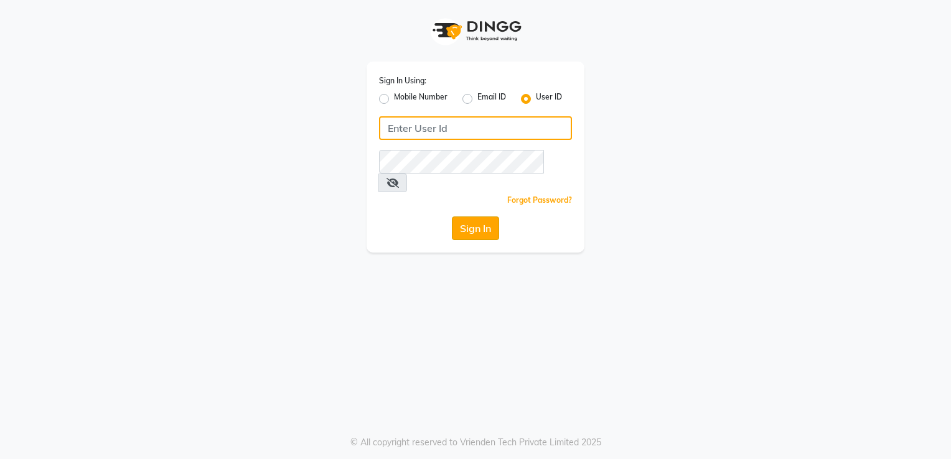
type input "desiresalon"
click at [478, 216] on button "Sign In" at bounding box center [475, 228] width 47 height 24
type input "desiresalon"
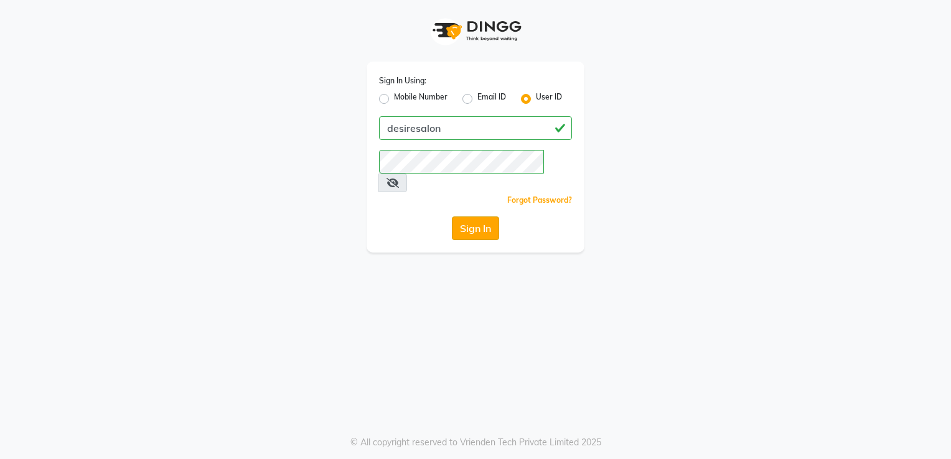
click at [463, 216] on button "Sign In" at bounding box center [475, 228] width 47 height 24
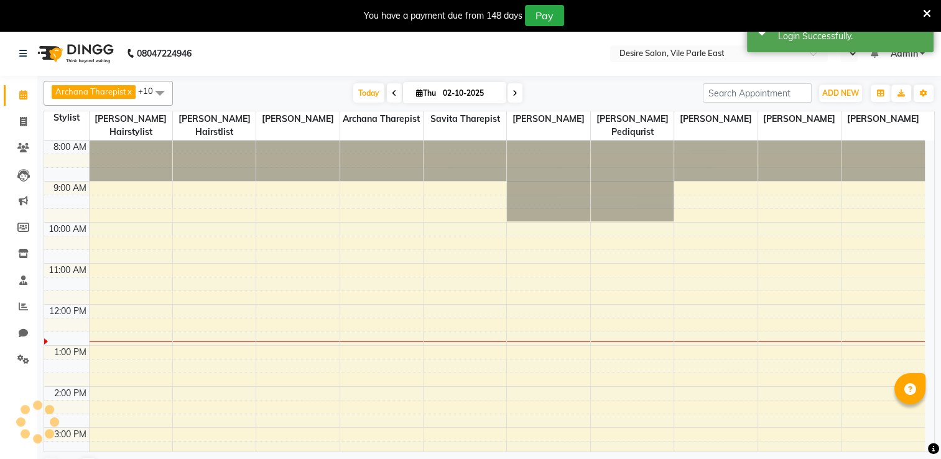
select select "en"
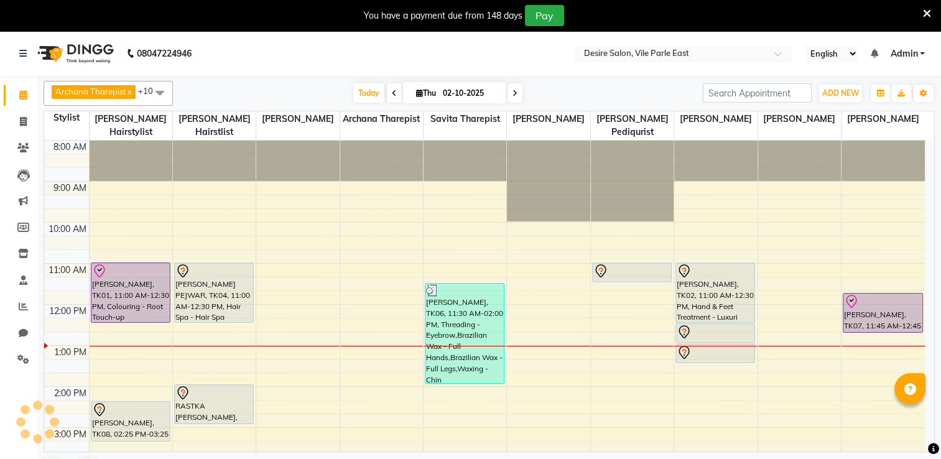
scroll to position [17, 0]
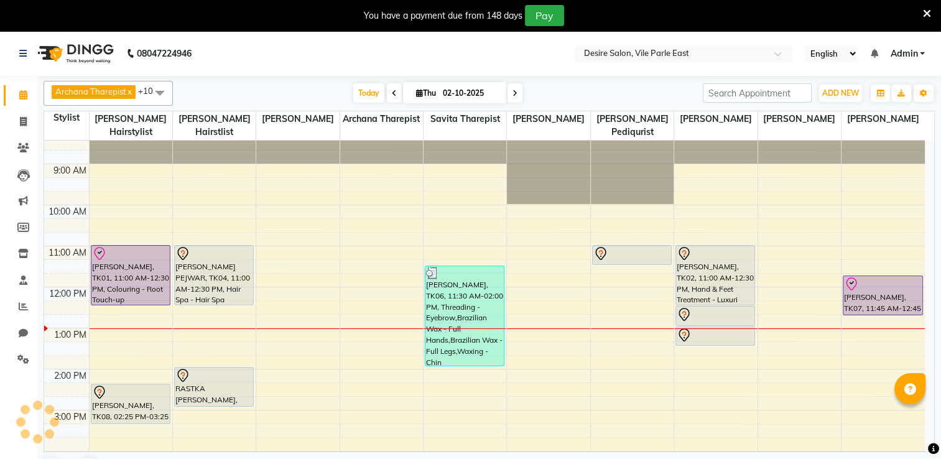
click at [460, 101] on input "02-10-2025" at bounding box center [470, 93] width 62 height 19
select select "10"
select select "2025"
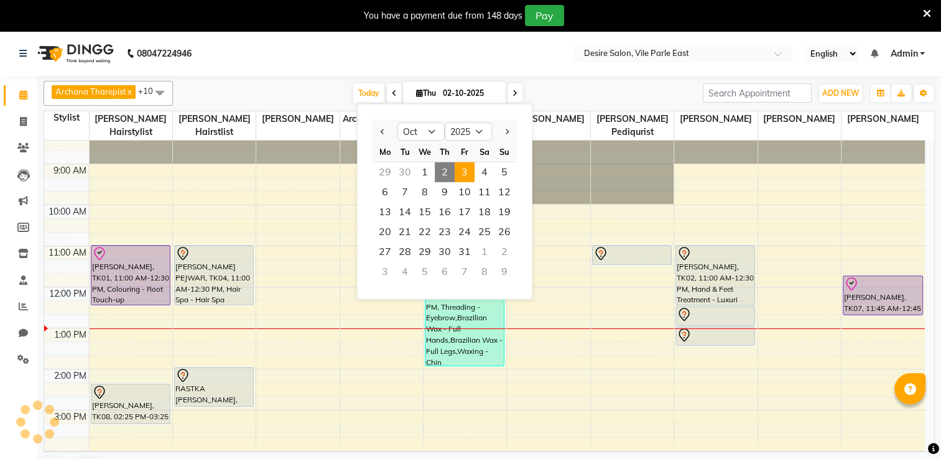
click at [463, 177] on span "3" at bounding box center [465, 172] width 20 height 20
type input "03-10-2025"
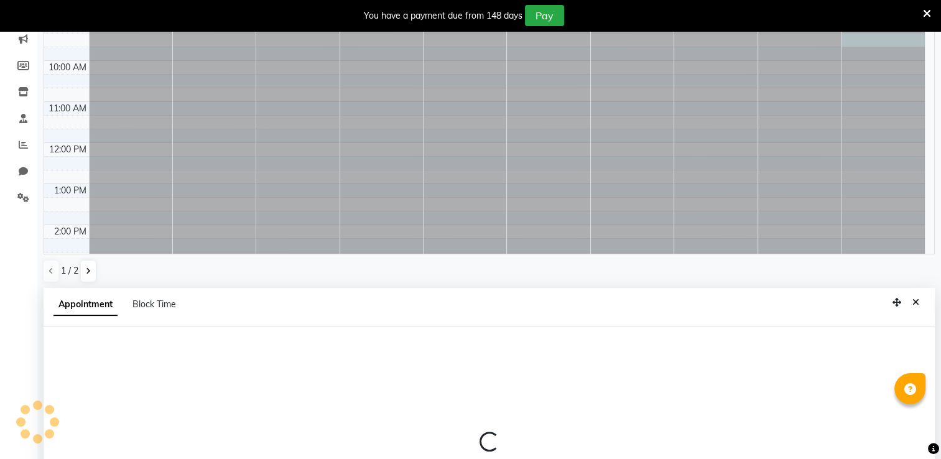
scroll to position [272, 0]
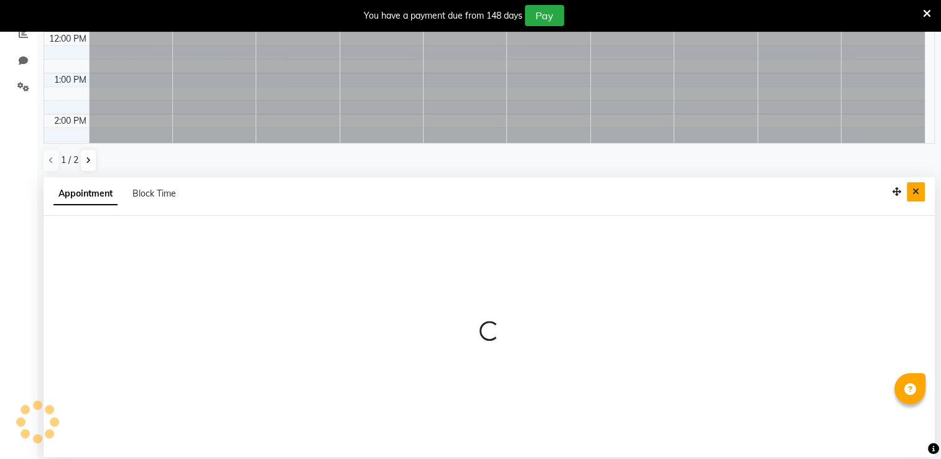
click at [921, 188] on button "Close" at bounding box center [916, 191] width 18 height 19
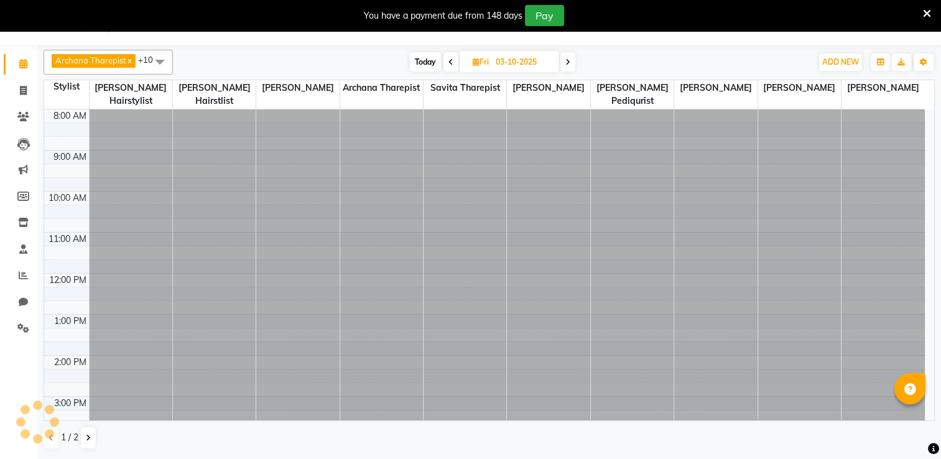
scroll to position [31, 0]
drag, startPoint x: 500, startPoint y: 68, endPoint x: 509, endPoint y: 68, distance: 9.4
click at [509, 68] on input "03-10-2025" at bounding box center [523, 62] width 62 height 19
select select "10"
select select "2025"
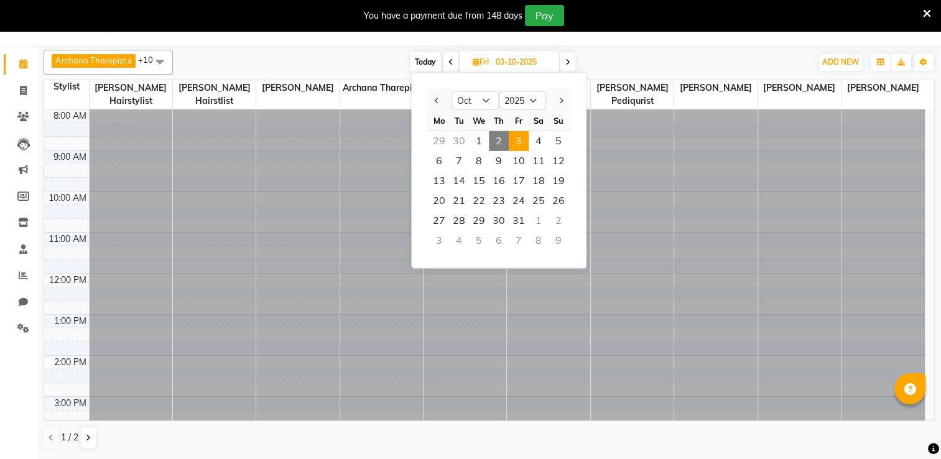
drag, startPoint x: 509, startPoint y: 68, endPoint x: 502, endPoint y: 70, distance: 7.1
click at [502, 70] on input "03-10-2025" at bounding box center [523, 62] width 62 height 19
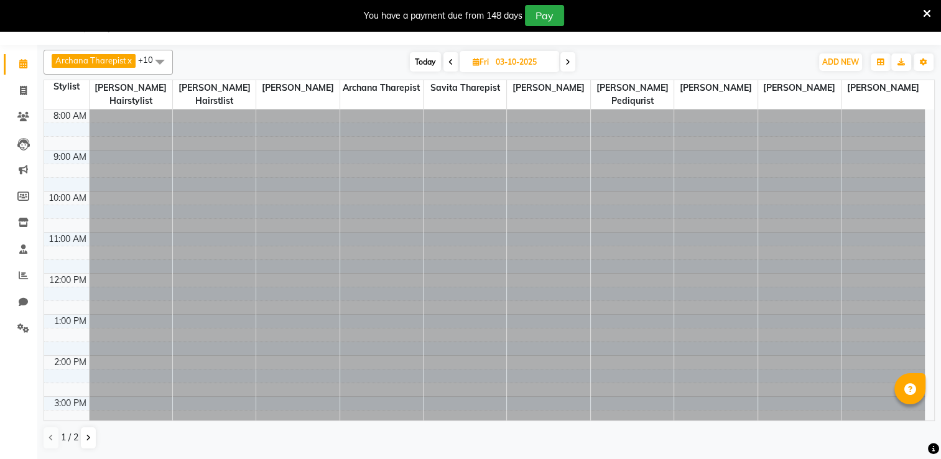
click at [498, 60] on input "03-10-2025" at bounding box center [523, 62] width 62 height 19
select select "10"
select select "2025"
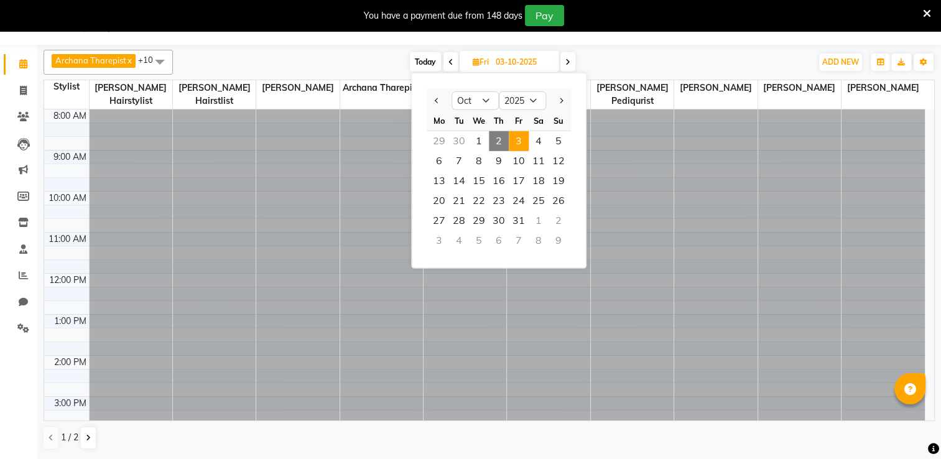
click at [503, 138] on span "2" at bounding box center [499, 141] width 20 height 20
type input "02-10-2025"
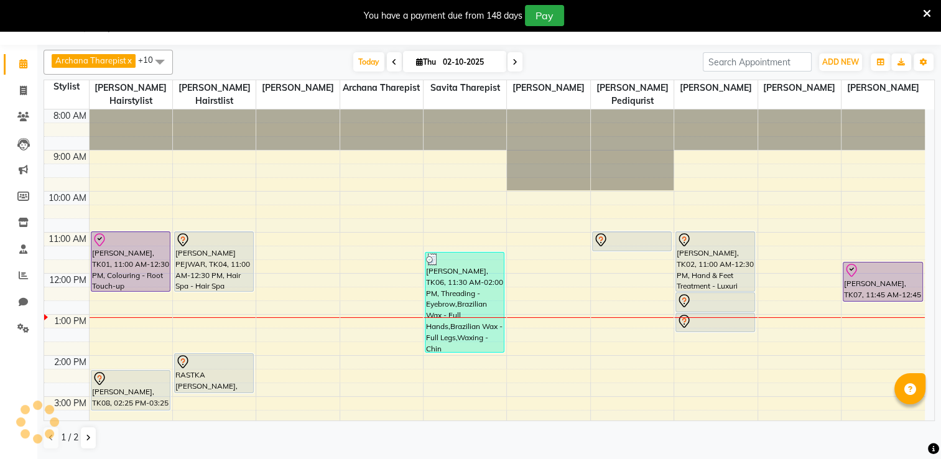
scroll to position [204, 0]
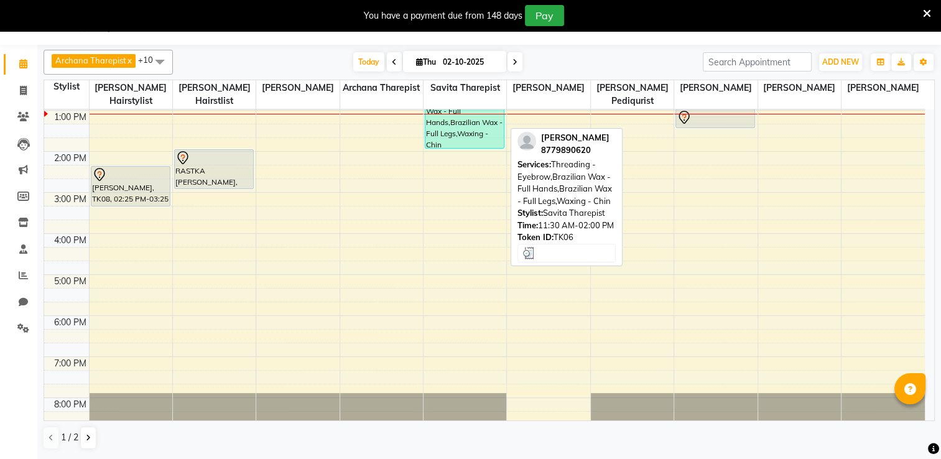
click at [491, 119] on div "purti acharya, TK06, 11:30 AM-02:00 PM, Threading - Eyebrow,Brazilian Wax - Ful…" at bounding box center [465, 99] width 78 height 100
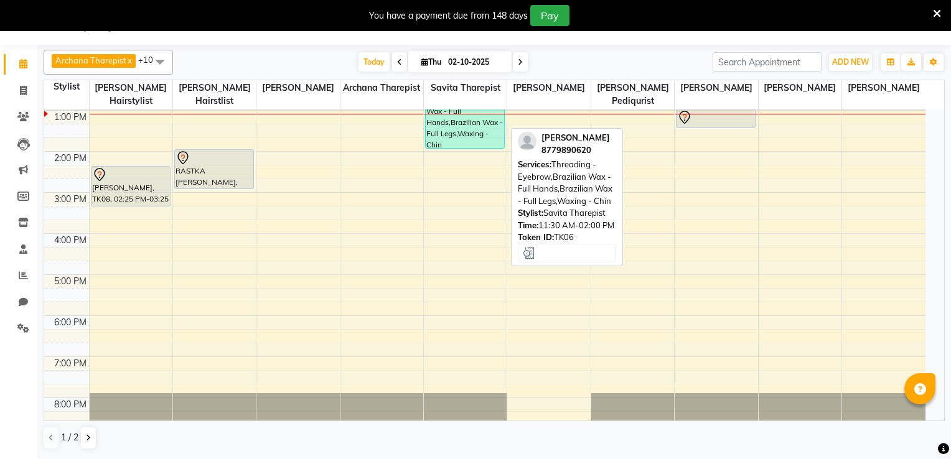
select select "3"
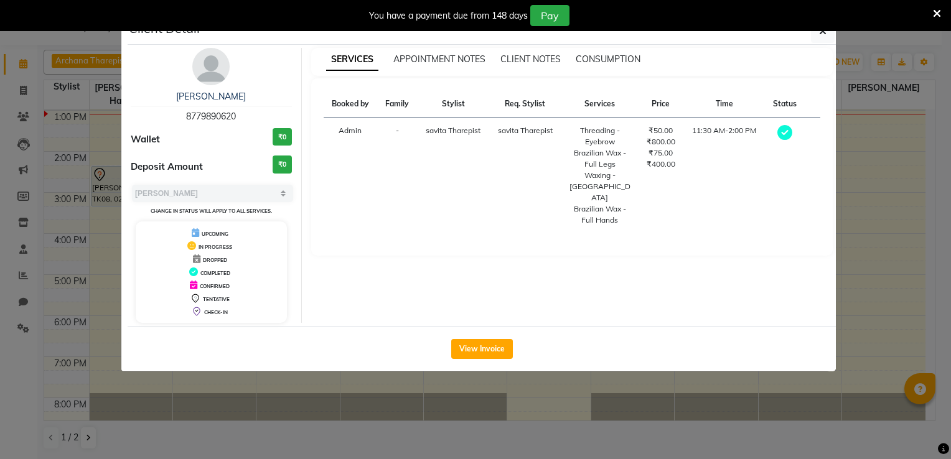
click at [241, 126] on div "purti acharya 8779890620 Wallet ₹0 Deposit Amount ₹0 Select MARK DONE UPCOMING …" at bounding box center [211, 185] width 180 height 275
click at [470, 353] on button "View Invoice" at bounding box center [482, 349] width 62 height 20
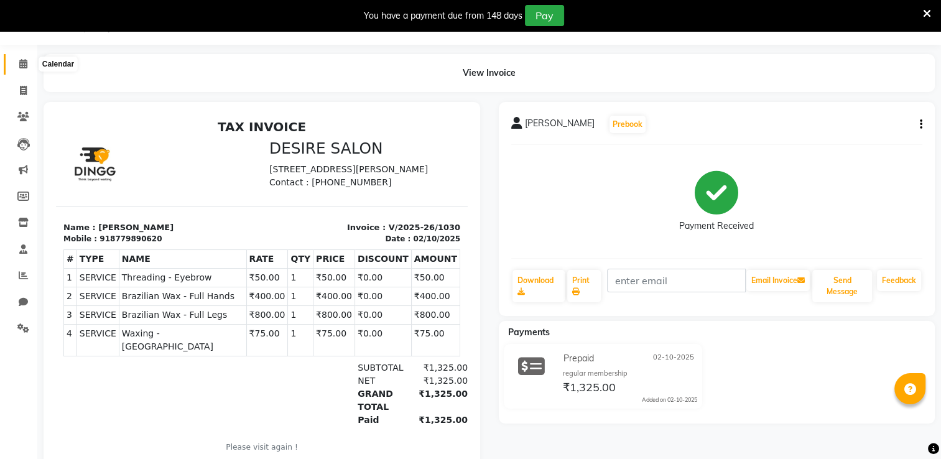
click at [26, 66] on icon at bounding box center [23, 63] width 8 height 9
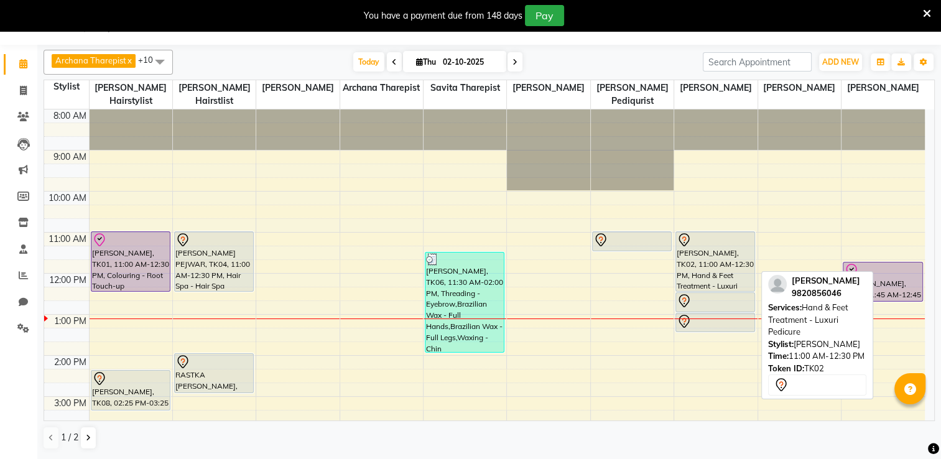
click at [733, 262] on div "shewata karnik, TK02, 11:00 AM-12:30 PM, Hand & Feet Treatment - Luxuri Pedicure" at bounding box center [715, 261] width 78 height 59
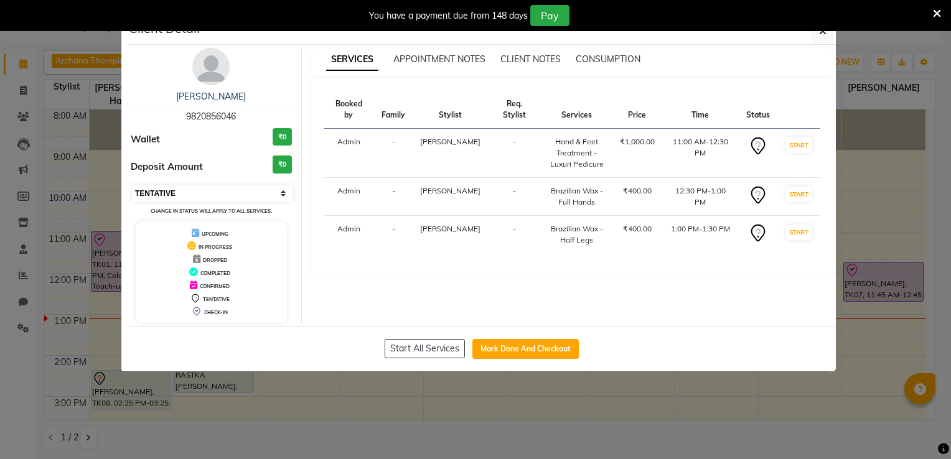
click at [187, 191] on select "Select IN SERVICE CONFIRMED TENTATIVE CHECK IN MARK DONE DROPPED UPCOMING" at bounding box center [212, 193] width 161 height 17
select select "8"
click at [132, 185] on select "Select IN SERVICE CONFIRMED TENTATIVE CHECK IN MARK DONE DROPPED UPCOMING" at bounding box center [212, 193] width 161 height 17
click at [826, 34] on icon "button" at bounding box center [822, 31] width 7 height 10
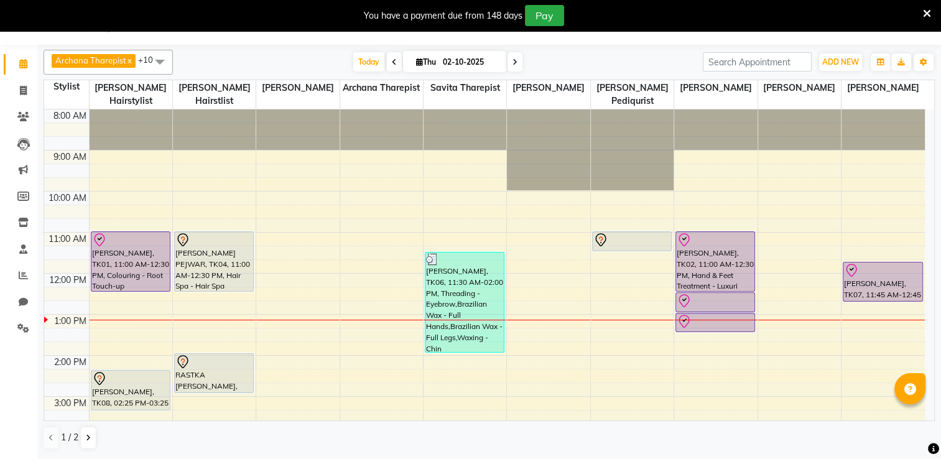
click at [473, 61] on input "02-10-2025" at bounding box center [470, 62] width 62 height 19
select select "10"
select select "2025"
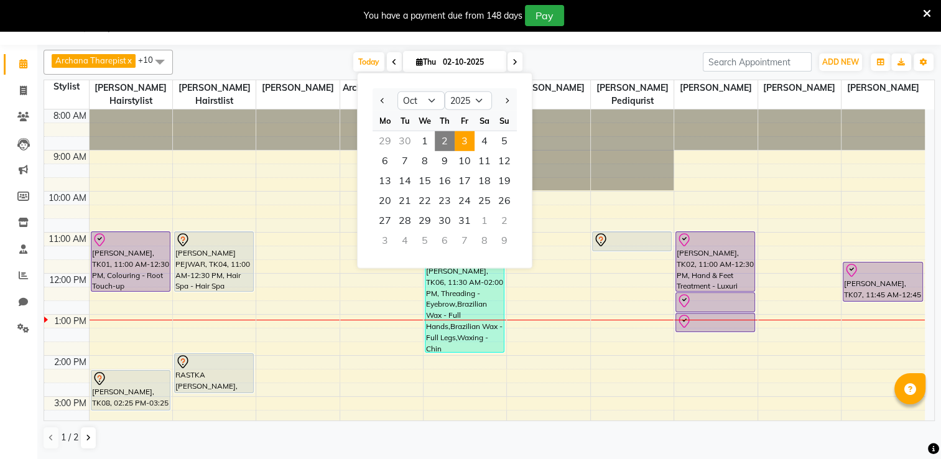
click at [460, 147] on span "3" at bounding box center [465, 141] width 20 height 20
type input "03-10-2025"
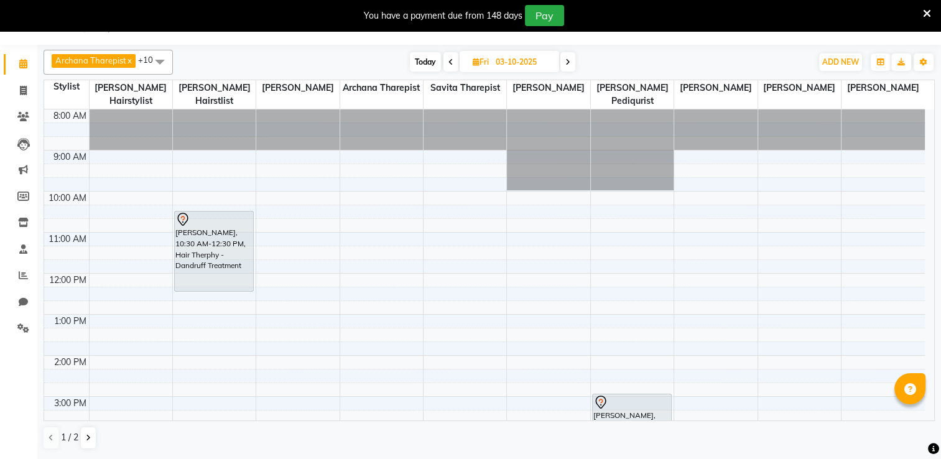
click at [523, 60] on input "03-10-2025" at bounding box center [523, 62] width 62 height 19
select select "10"
select select "2025"
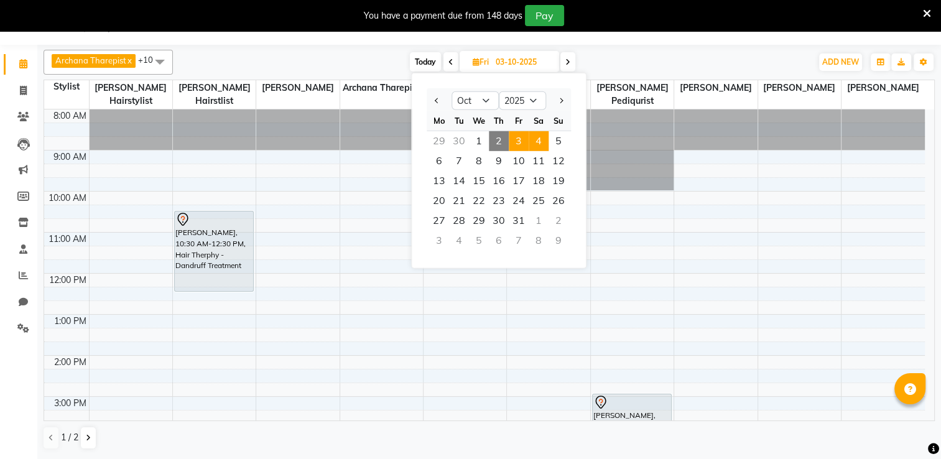
click at [540, 146] on span "4" at bounding box center [539, 141] width 20 height 20
type input "04-10-2025"
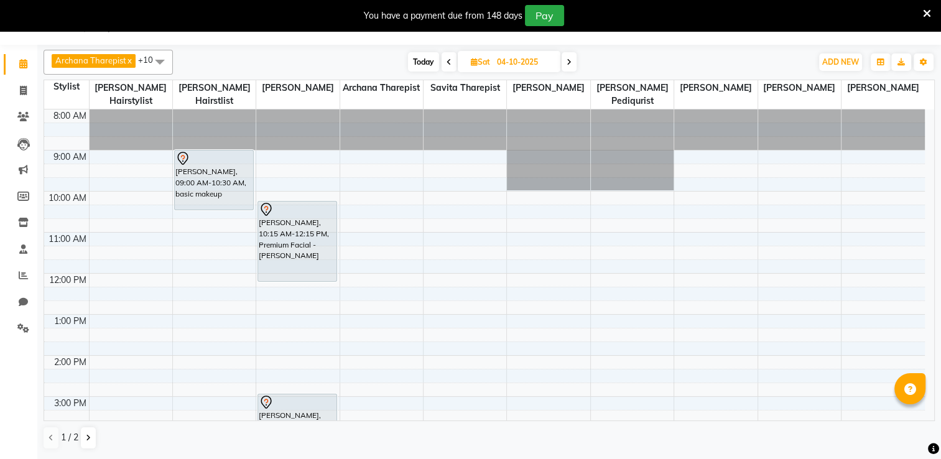
click at [524, 63] on input "04-10-2025" at bounding box center [524, 62] width 62 height 19
select select "10"
select select "2025"
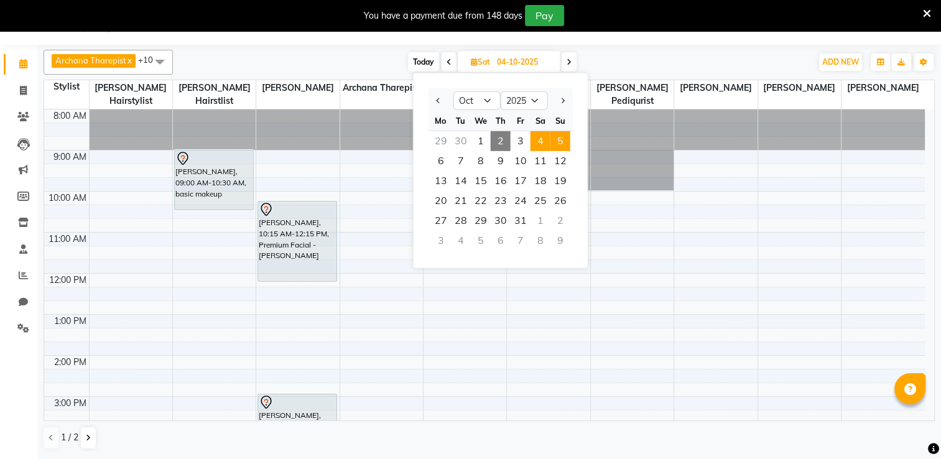
click at [562, 139] on span "5" at bounding box center [561, 141] width 20 height 20
type input "05-10-2025"
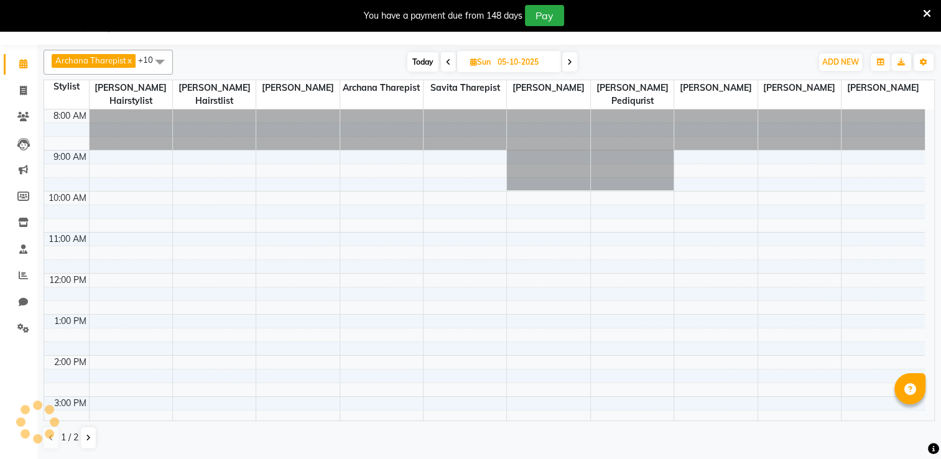
scroll to position [204, 0]
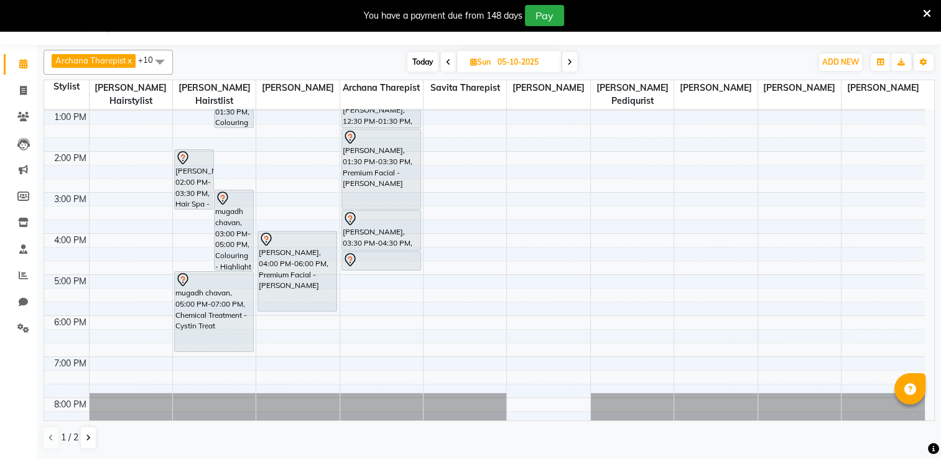
click at [488, 64] on span "Sun" at bounding box center [480, 61] width 27 height 9
select select "10"
select select "2025"
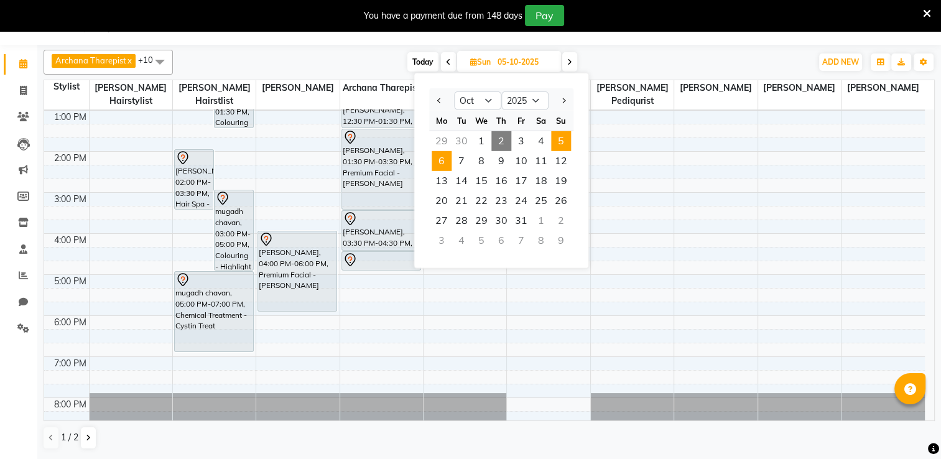
click at [445, 157] on span "6" at bounding box center [442, 161] width 20 height 20
type input "06-10-2025"
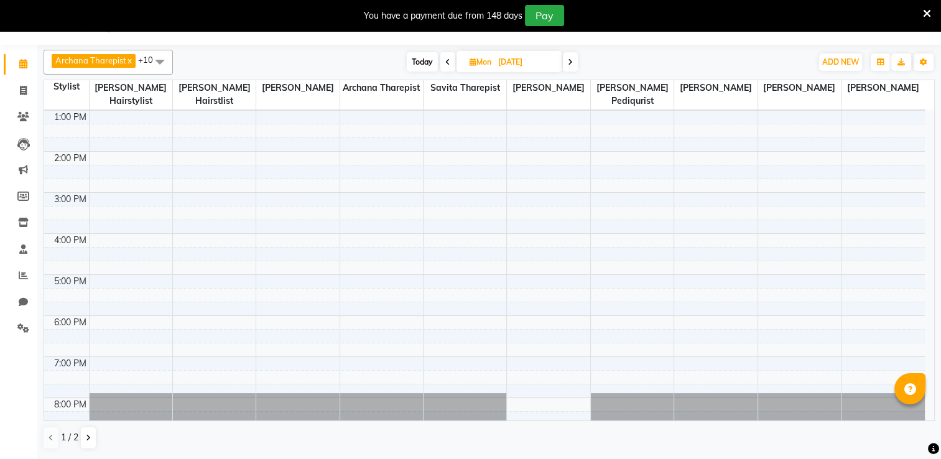
scroll to position [0, 0]
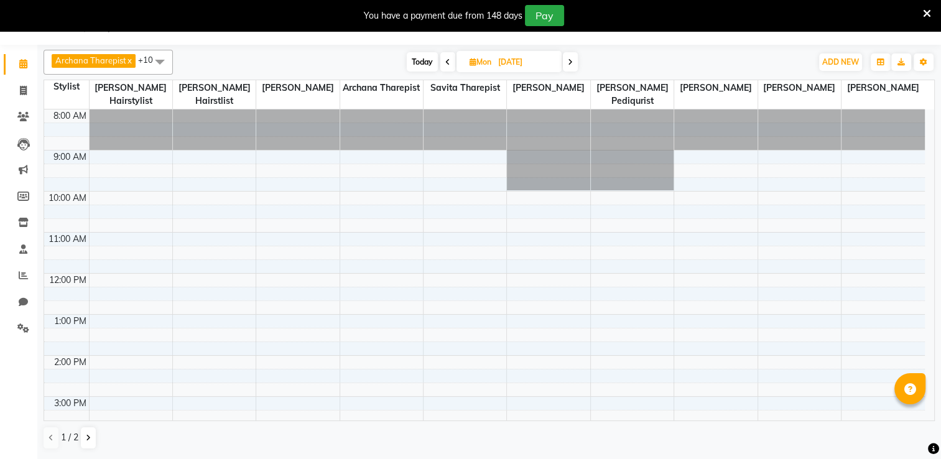
click at [490, 65] on span "Mon" at bounding box center [481, 61] width 28 height 9
select select "10"
select select "2025"
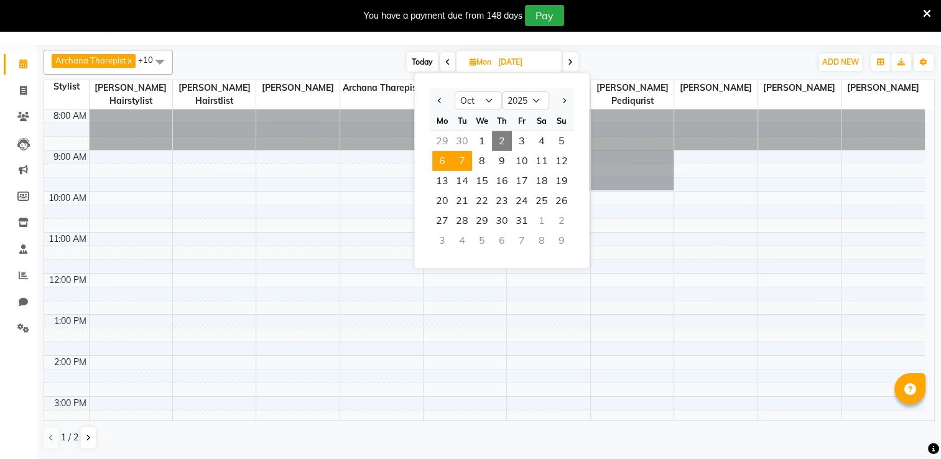
click at [464, 154] on span "7" at bounding box center [462, 161] width 20 height 20
type input "07-10-2025"
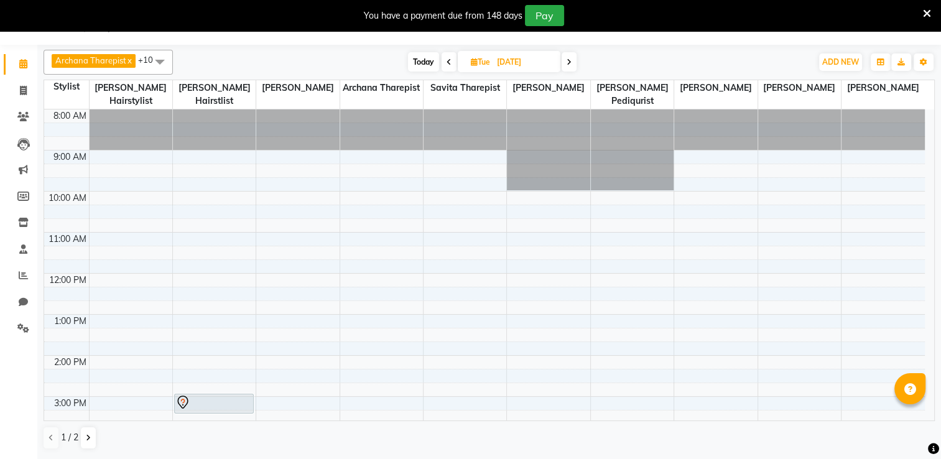
scroll to position [244, 0]
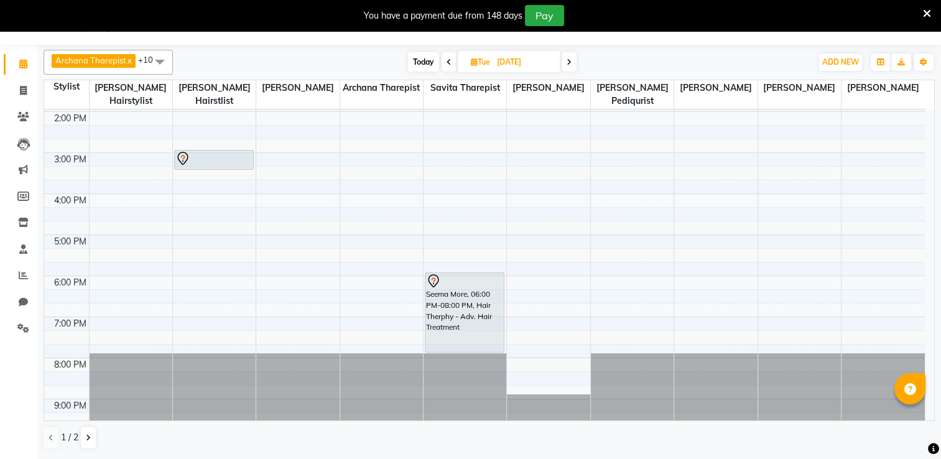
click at [934, 310] on div "8:00 AM 9:00 AM 10:00 AM 11:00 AM 12:00 PM 1:00 PM 2:00 PM 3:00 PM 4:00 PM 5:00…" at bounding box center [489, 264] width 890 height 311
click at [524, 67] on input "07-10-2025" at bounding box center [524, 62] width 62 height 19
select select "10"
select select "2025"
